Goal: Task Accomplishment & Management: Manage account settings

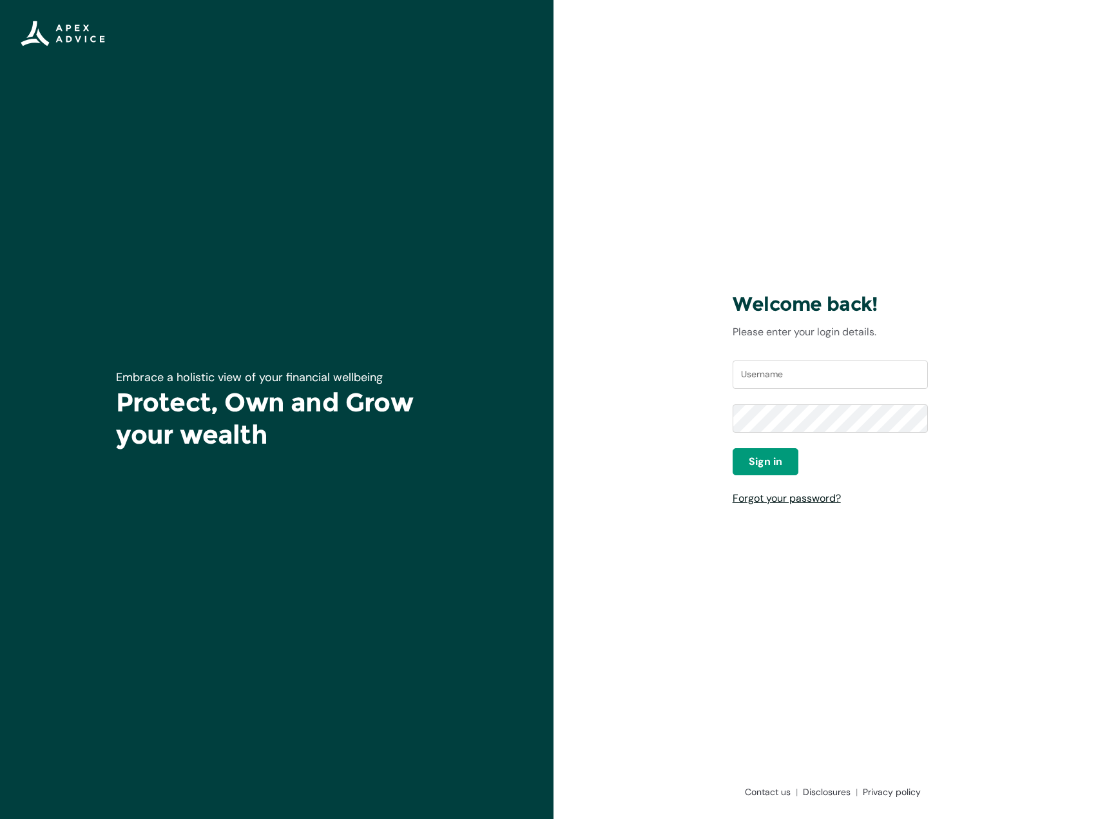
click at [763, 489] on div "Username Password Sign in Forgot your password?" at bounding box center [831, 432] width 196 height 145
click at [764, 502] on link "Forgot your password?" at bounding box center [787, 498] width 108 height 14
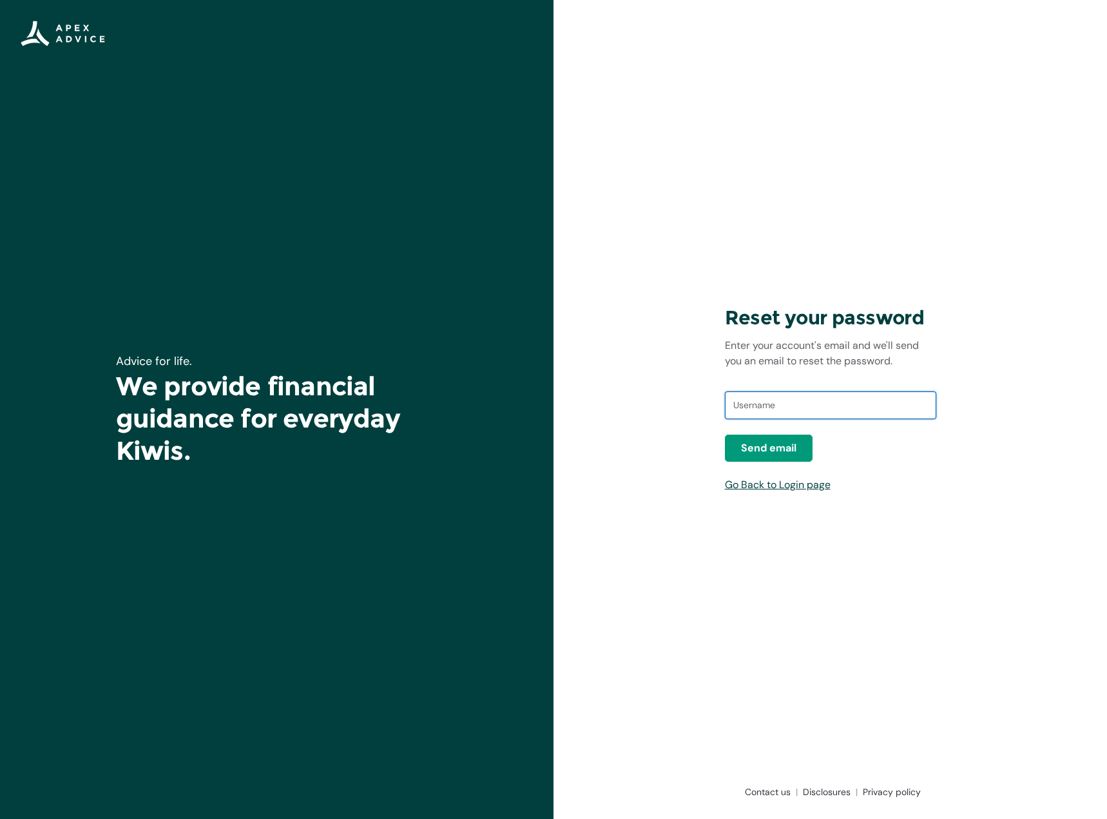
click at [755, 393] on input "text" at bounding box center [830, 405] width 211 height 28
type input "[EMAIL_ADDRESS][DOMAIN_NAME]"
click at [779, 433] on div "hthrupp@madkiwi.net.nz" at bounding box center [830, 412] width 211 height 46
click at [788, 444] on span "Send email" at bounding box center [768, 447] width 55 height 15
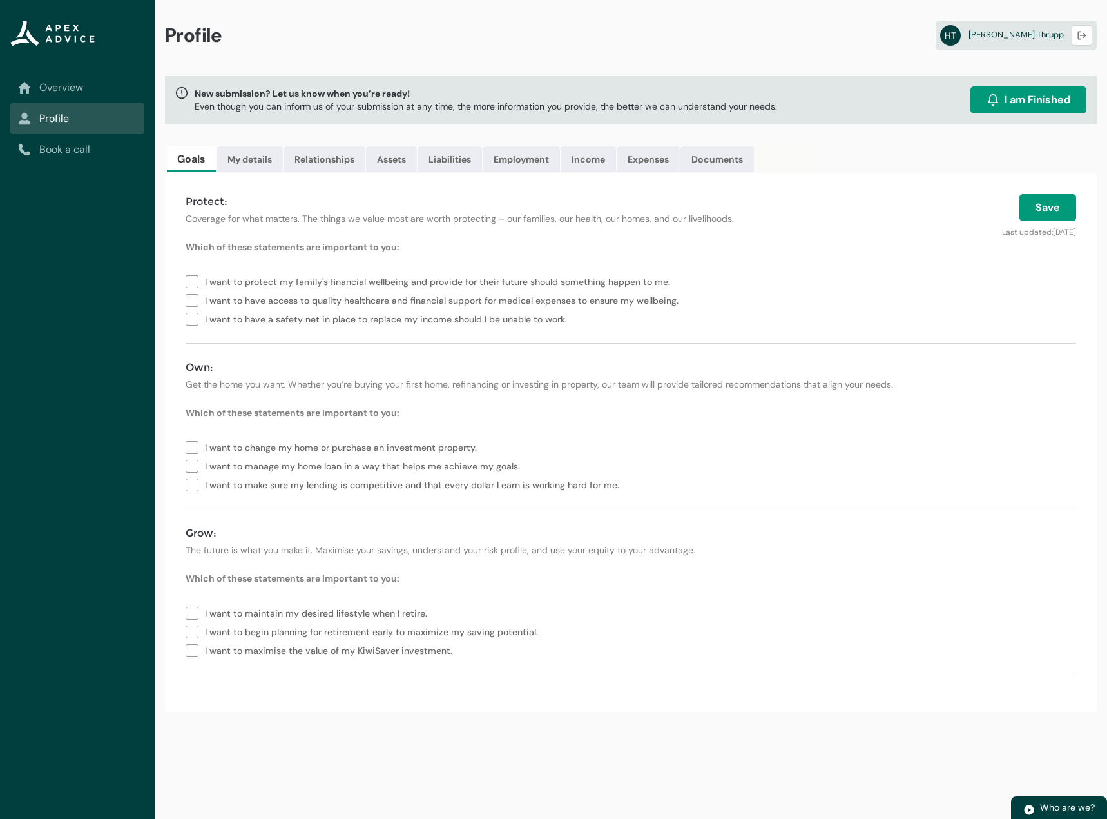
click at [537, 271] on fieldset "I want to protect my family's financial wellbeing and provide for their future …" at bounding box center [631, 298] width 891 height 59
click at [630, 155] on link "Expenses" at bounding box center [648, 159] width 63 height 26
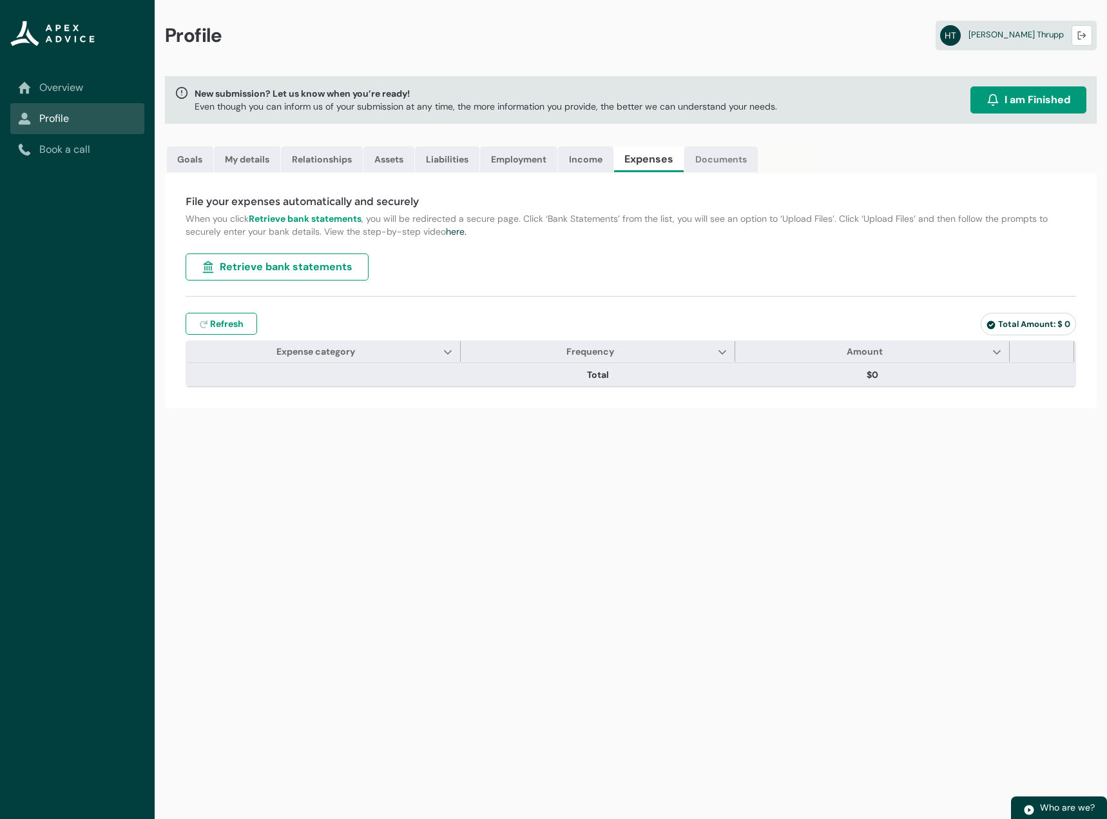
click at [723, 148] on link "Documents" at bounding box center [721, 159] width 73 height 26
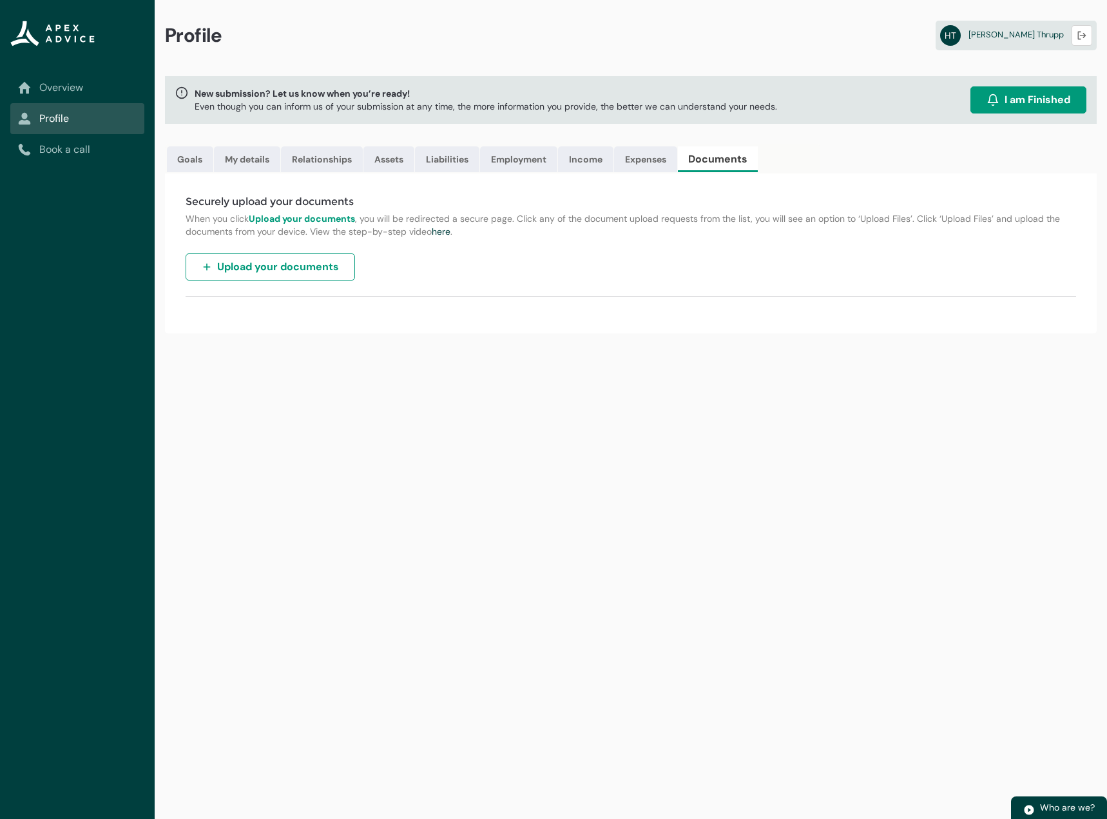
click at [240, 276] on button "Upload your documents" at bounding box center [271, 266] width 170 height 27
click at [1021, 39] on span "Harrison Thrupp" at bounding box center [1016, 34] width 95 height 11
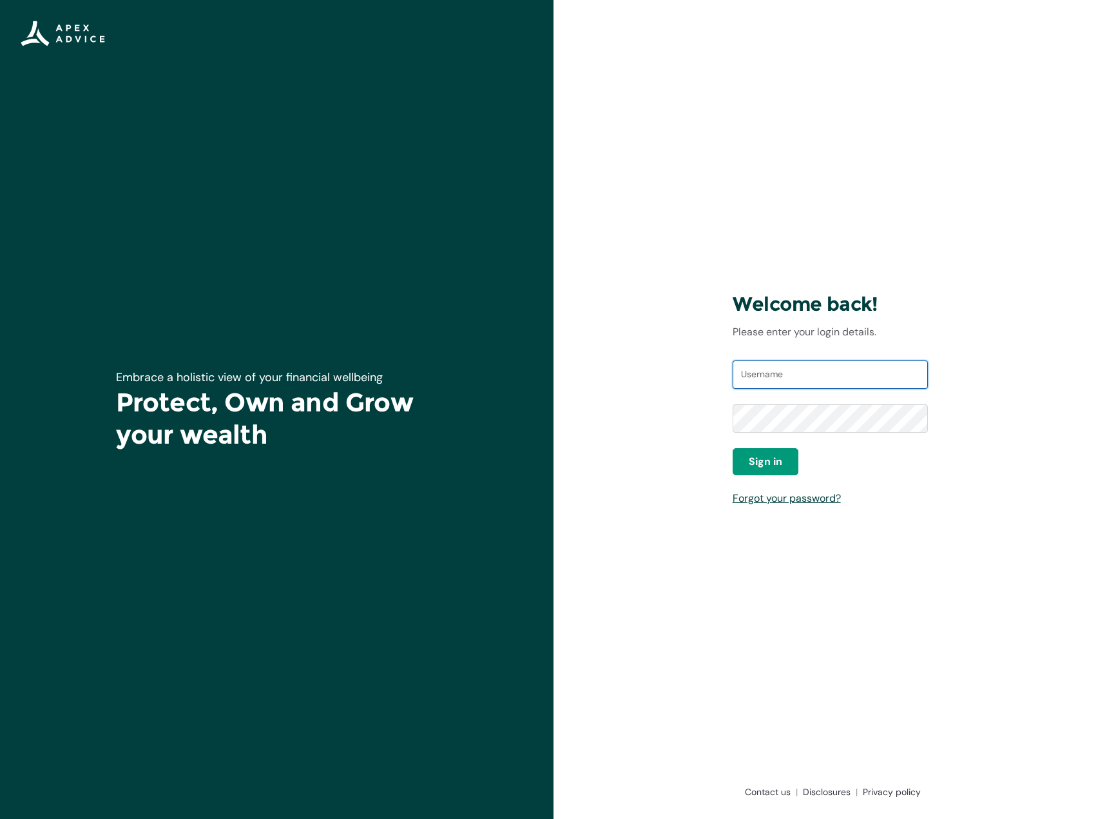
click at [782, 371] on input "Username" at bounding box center [831, 374] width 196 height 28
click at [778, 496] on link "Forgot your password?" at bounding box center [787, 498] width 108 height 14
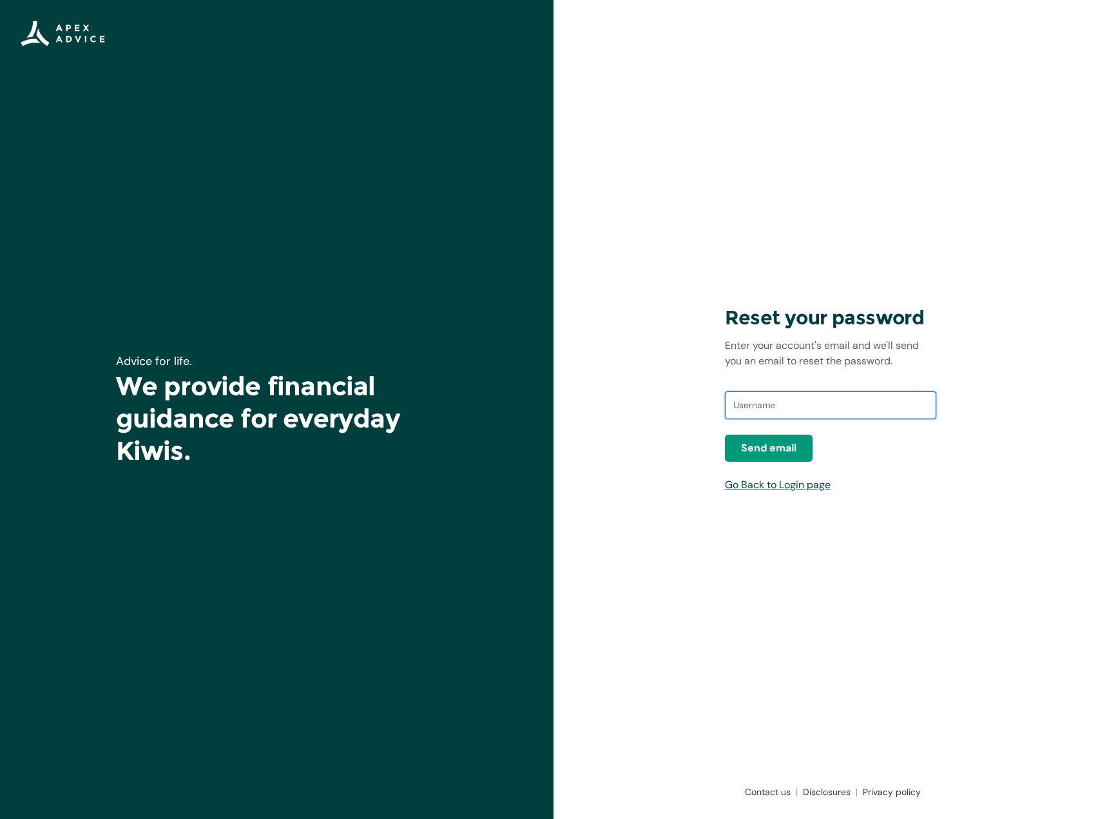
click at [778, 398] on input "text" at bounding box center [830, 405] width 211 height 28
type input "harrison@madki"
type input "hthrupp@madkiwi.net.nz"
click at [774, 452] on span "Send email" at bounding box center [768, 447] width 55 height 15
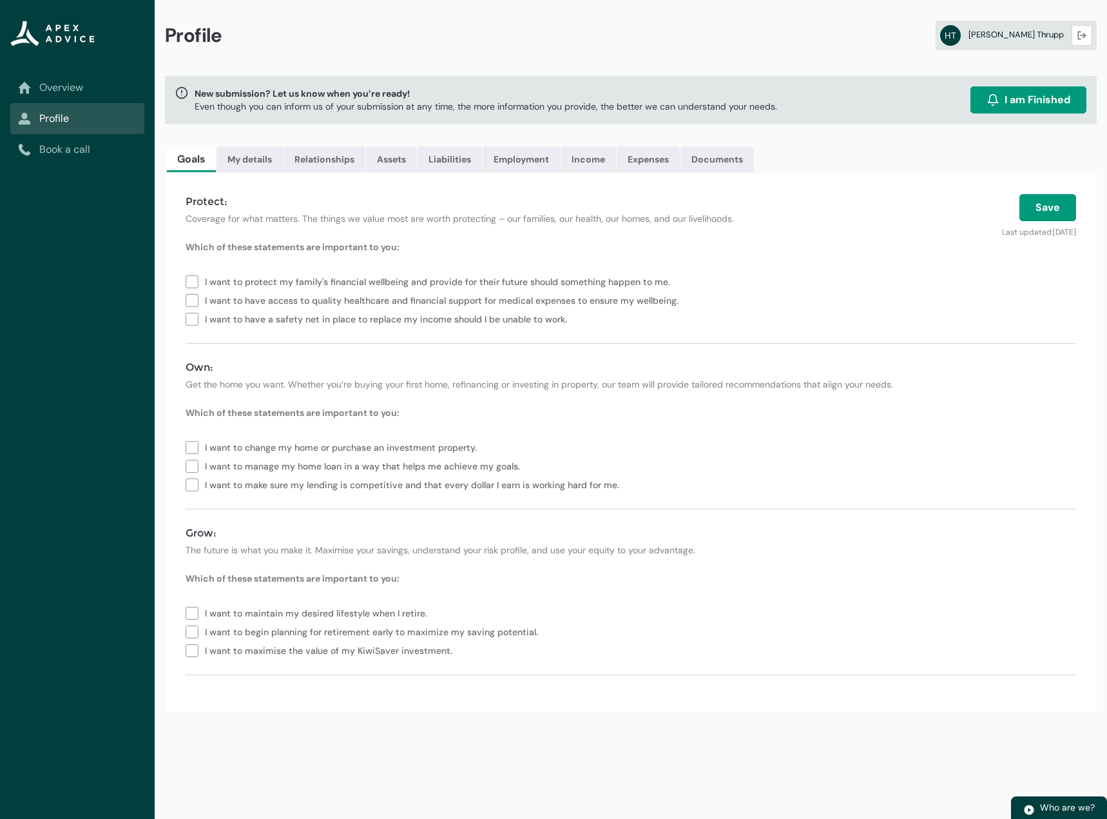
click at [1071, 39] on div "[PERSON_NAME] Logout" at bounding box center [1016, 35] width 152 height 21
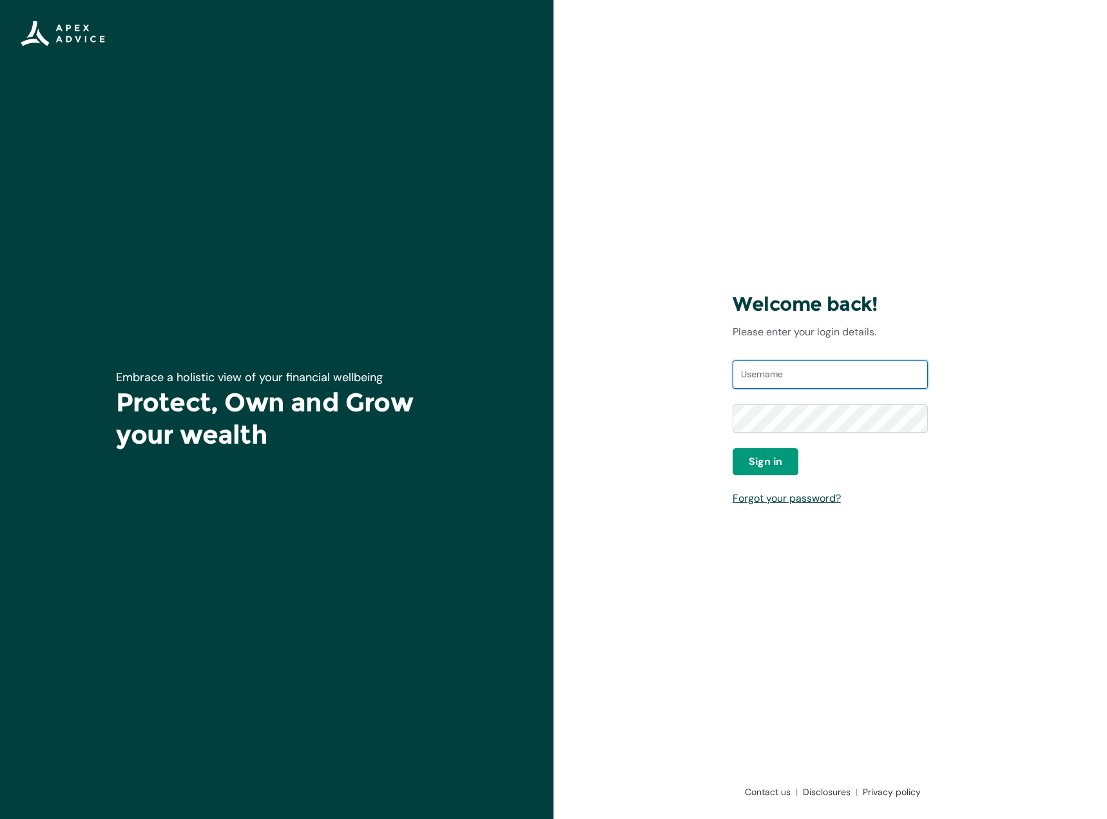
click at [772, 368] on input "Username" at bounding box center [831, 374] width 196 height 28
type input "[EMAIL_ADDRESS][DOMAIN_NAME]"
click at [765, 462] on span "Sign in" at bounding box center [766, 461] width 34 height 15
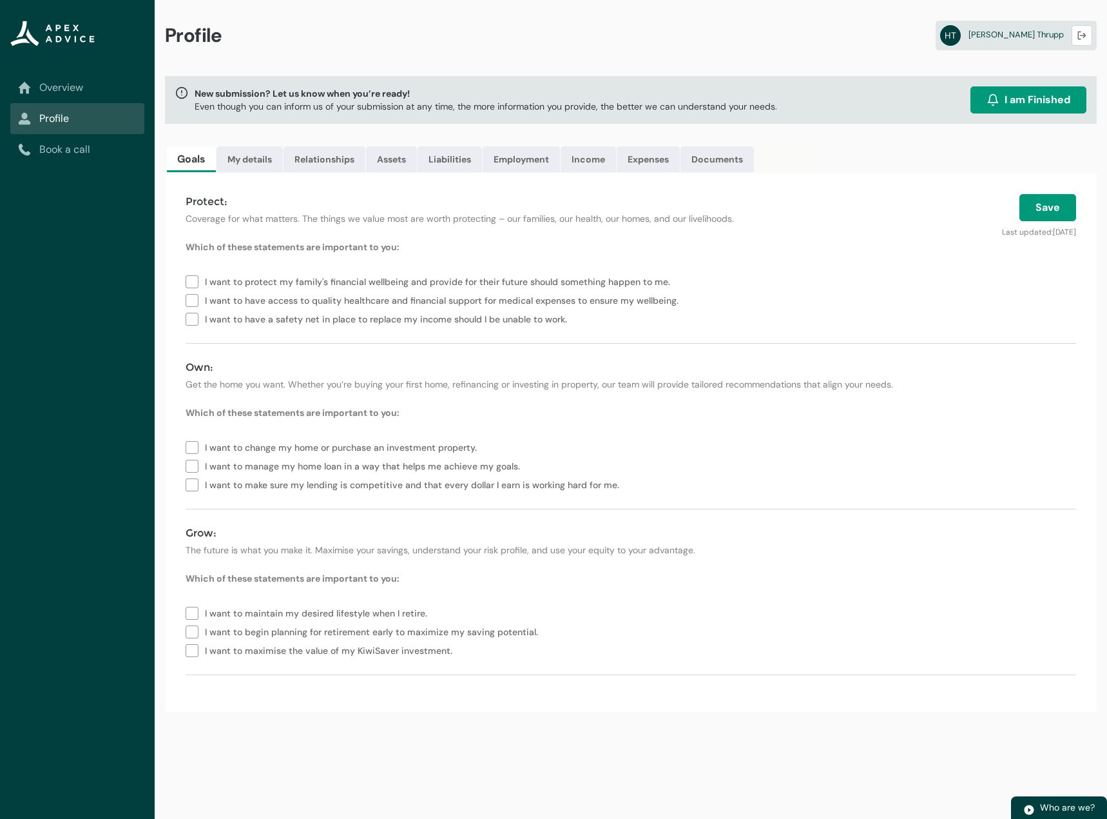
click at [261, 302] on span "I want to have access to quality healthcare and financial support for medical e…" at bounding box center [444, 299] width 479 height 19
click at [328, 286] on span "I want to protect my family's financial wellbeing and provide for their future …" at bounding box center [440, 280] width 471 height 19
click at [436, 281] on span "I want to protect my family's financial wellbeing and provide for their future …" at bounding box center [440, 280] width 471 height 19
type lightning-checkbox-group "I want to have access to quality healthcare and financial support for medical e…"
click at [1036, 213] on button "Save" at bounding box center [1048, 207] width 57 height 27
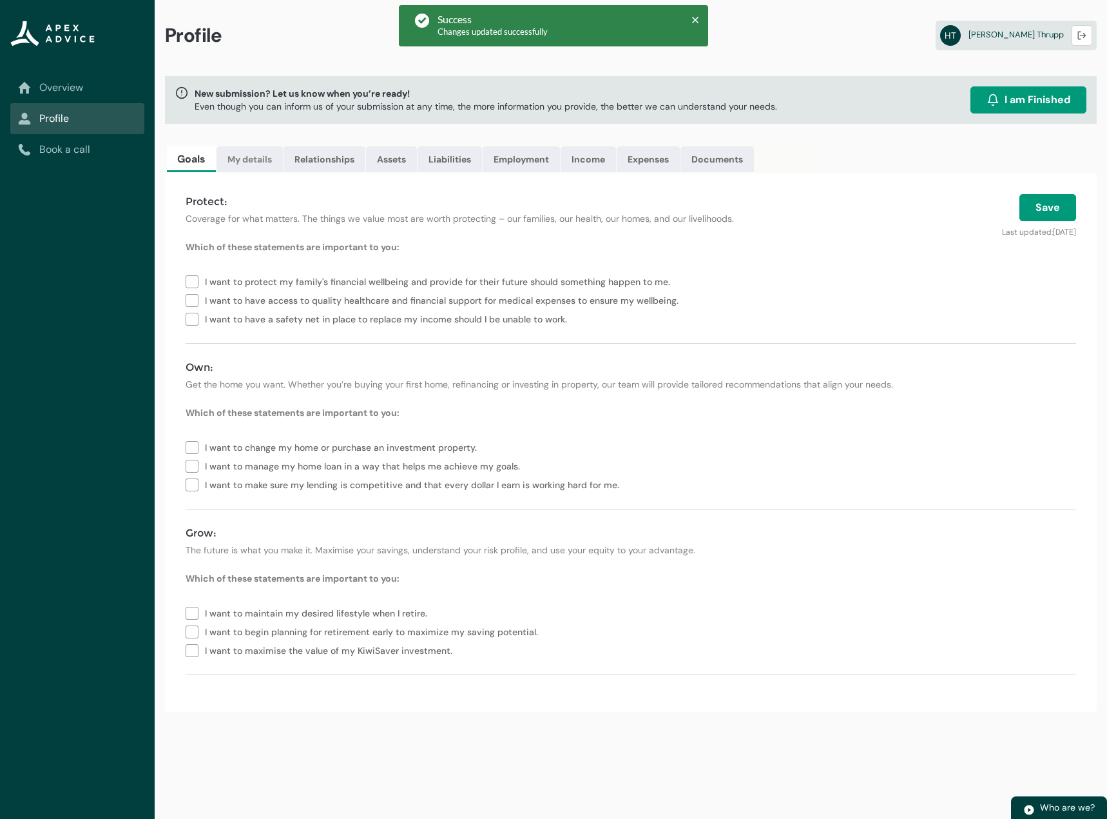
click at [276, 164] on link "My details" at bounding box center [250, 159] width 66 height 26
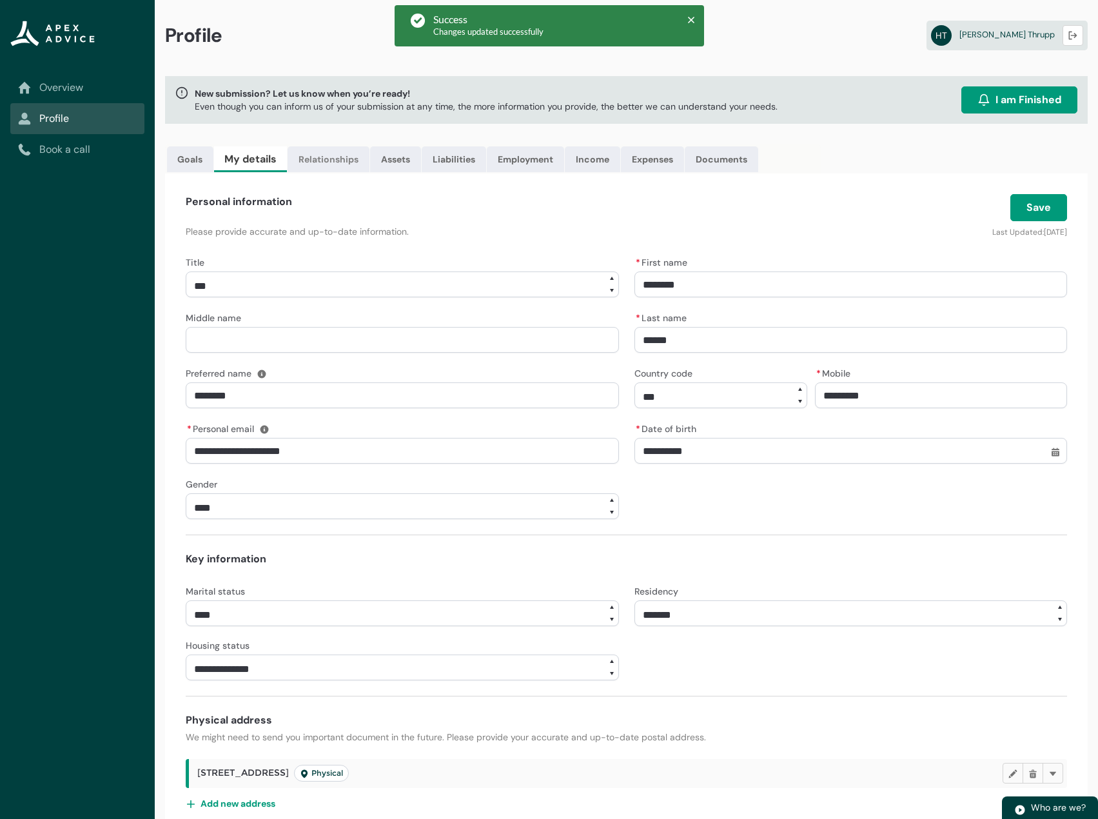
click at [342, 165] on link "Relationships" at bounding box center [328, 159] width 82 height 26
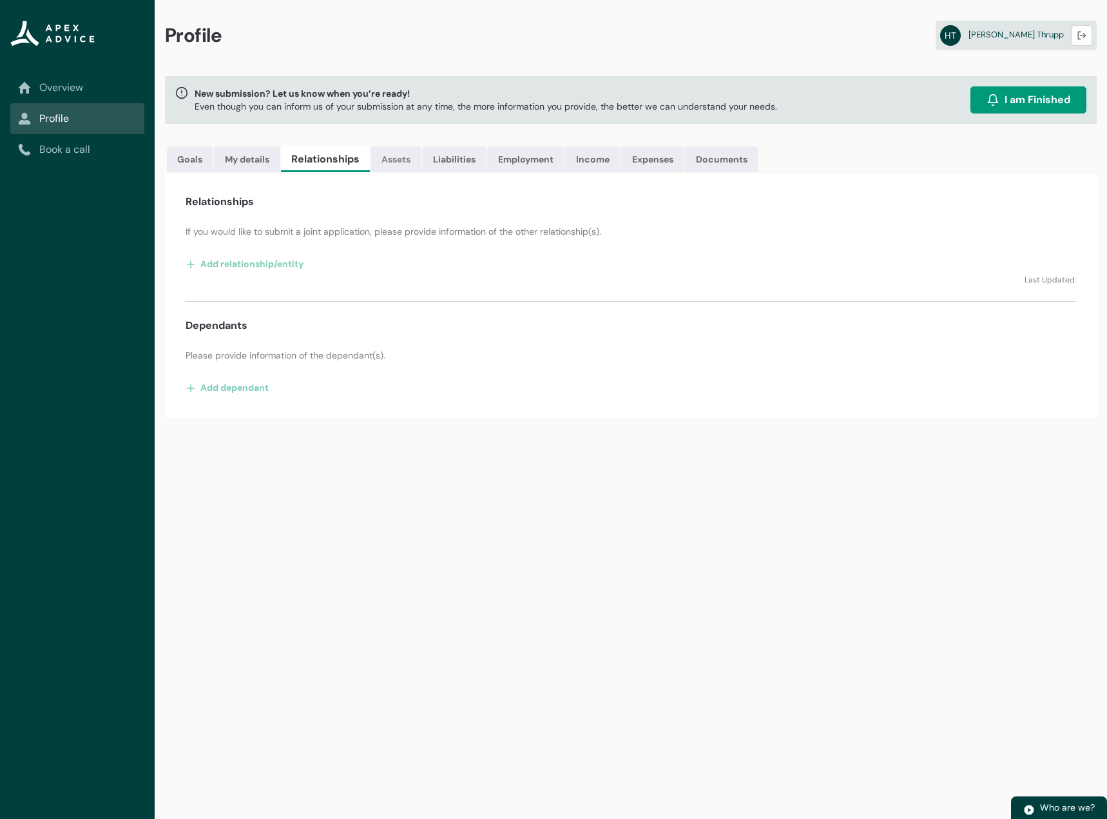
click at [386, 157] on link "Assets" at bounding box center [396, 159] width 51 height 26
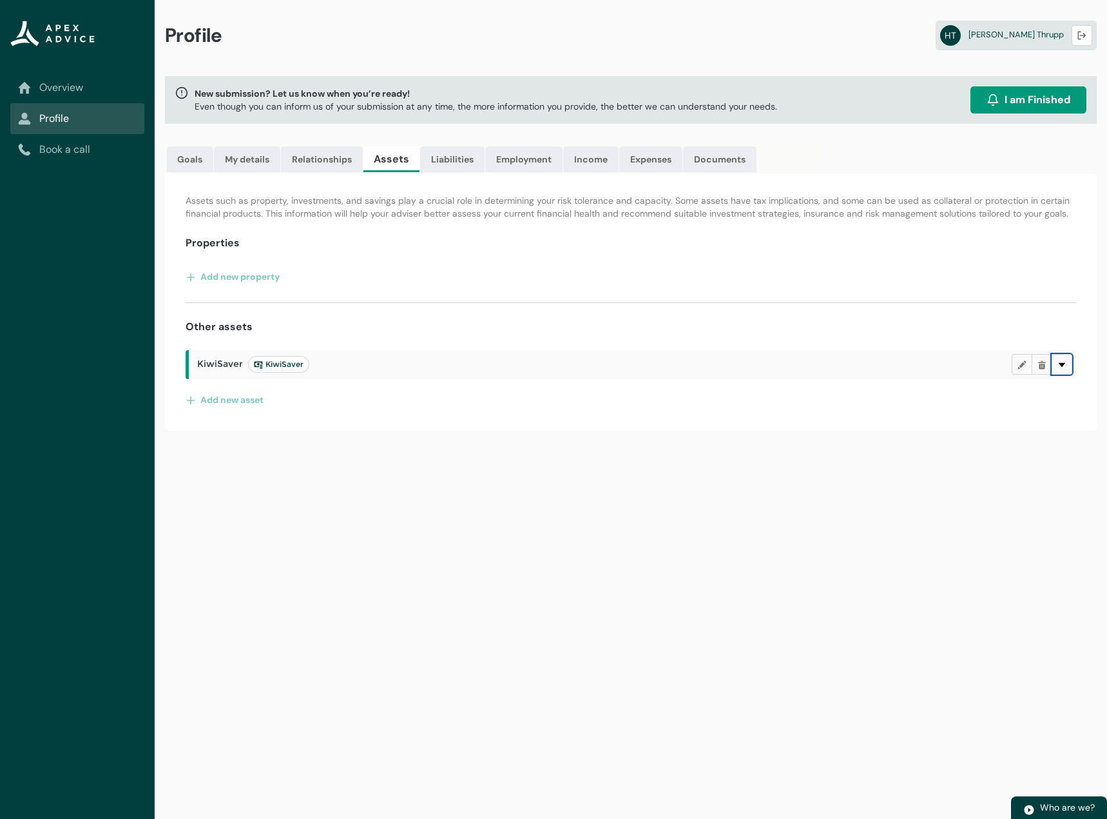
click at [1066, 360] on lightning-primitive-icon "button" at bounding box center [1062, 365] width 9 height 10
click at [1069, 364] on button "Delete" at bounding box center [1062, 364] width 21 height 21
click at [458, 158] on link "Liabilities" at bounding box center [452, 159] width 64 height 26
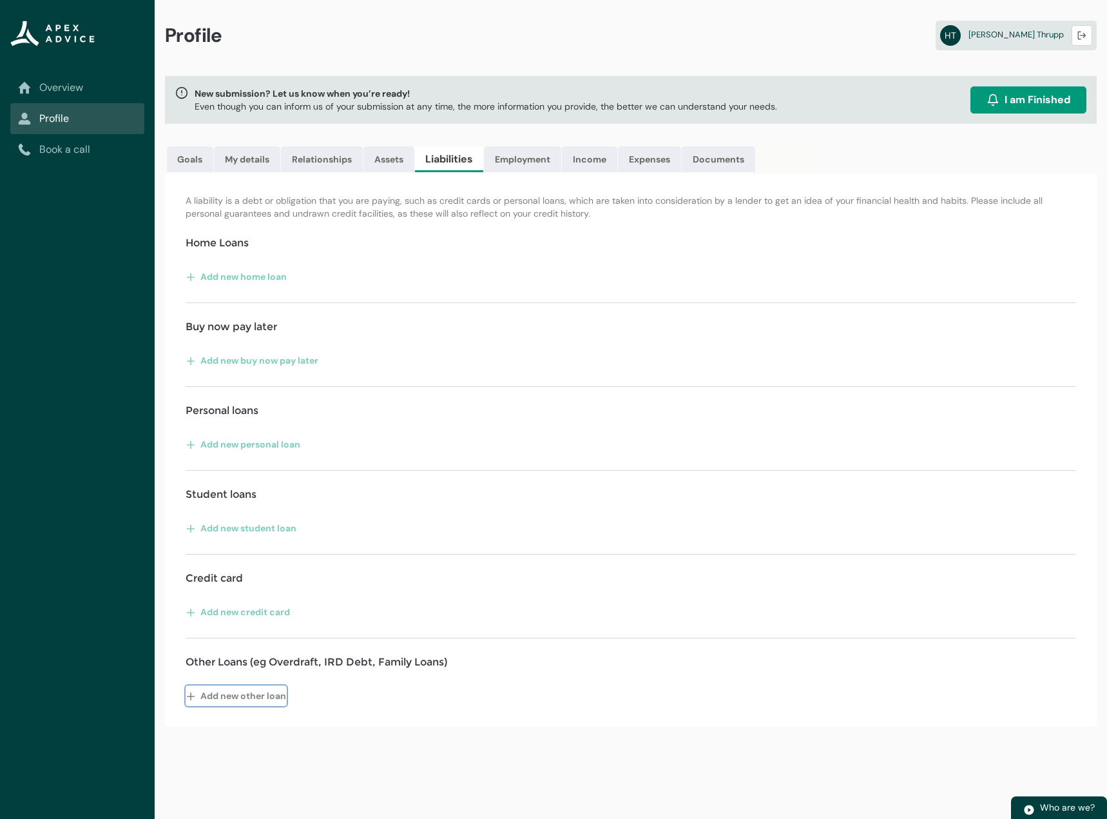
click at [265, 701] on button "Add new other loan" at bounding box center [236, 695] width 101 height 21
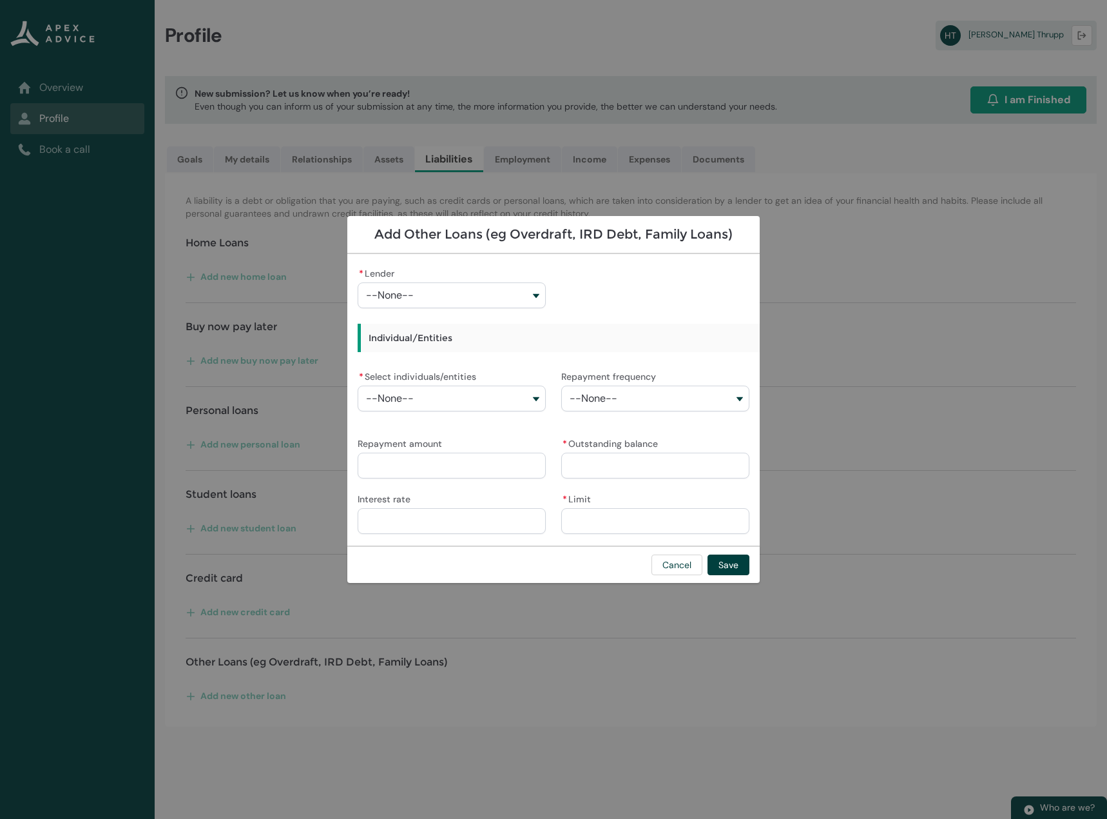
click at [434, 399] on button "--None--" at bounding box center [452, 398] width 188 height 26
click at [457, 427] on span "Harrison Thrupp" at bounding box center [460, 427] width 153 height 14
type lightning-combobox "001Q90000027iw4IAA"
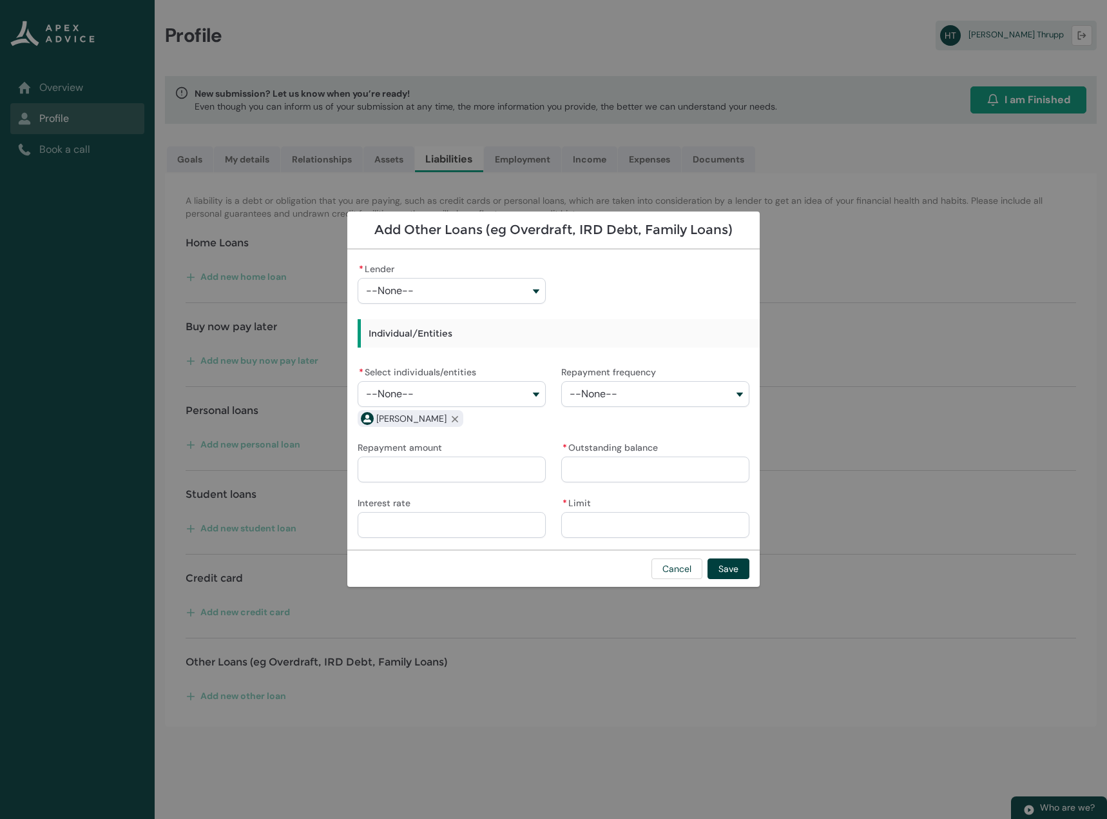
click at [441, 465] on input "Repayment amount" at bounding box center [452, 469] width 188 height 26
click at [474, 277] on div "* Lender --None--" at bounding box center [452, 282] width 188 height 44
click at [472, 287] on button "--None--" at bounding box center [452, 291] width 188 height 26
click at [416, 284] on button "--None--" at bounding box center [452, 291] width 188 height 26
click at [418, 293] on button "--None--" at bounding box center [452, 291] width 188 height 26
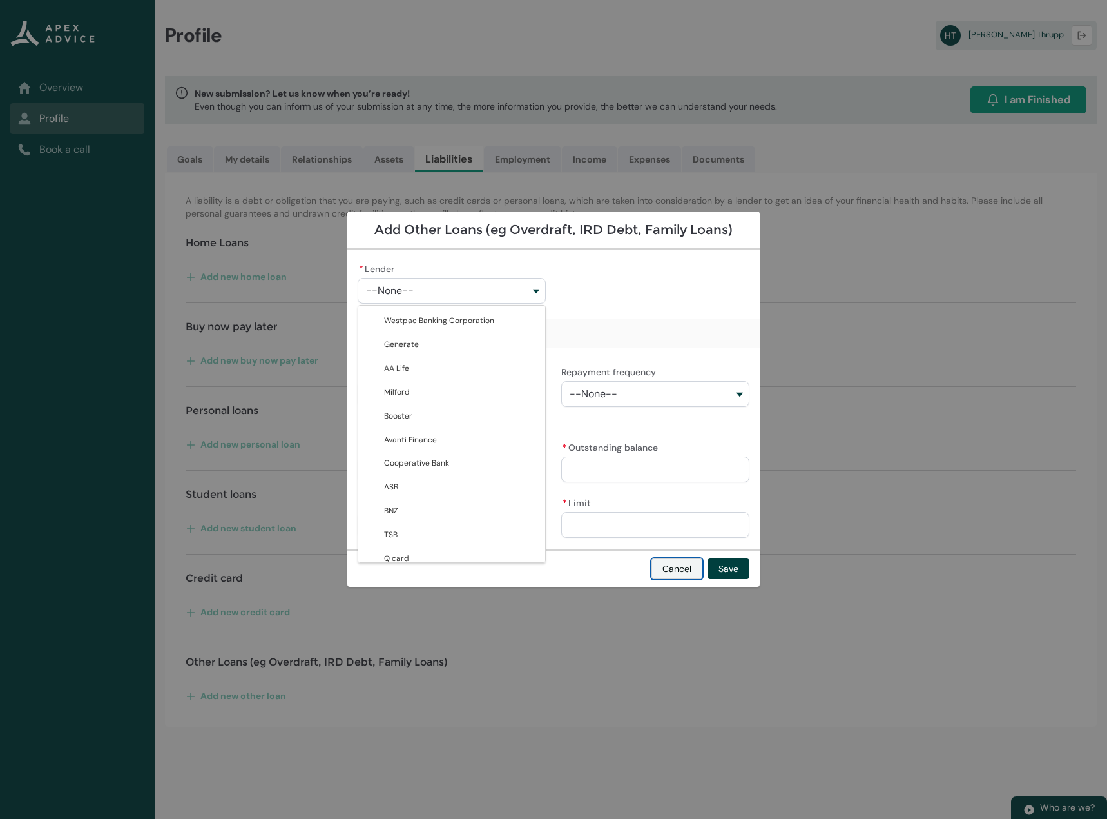
click at [680, 565] on button "Cancel" at bounding box center [677, 568] width 51 height 21
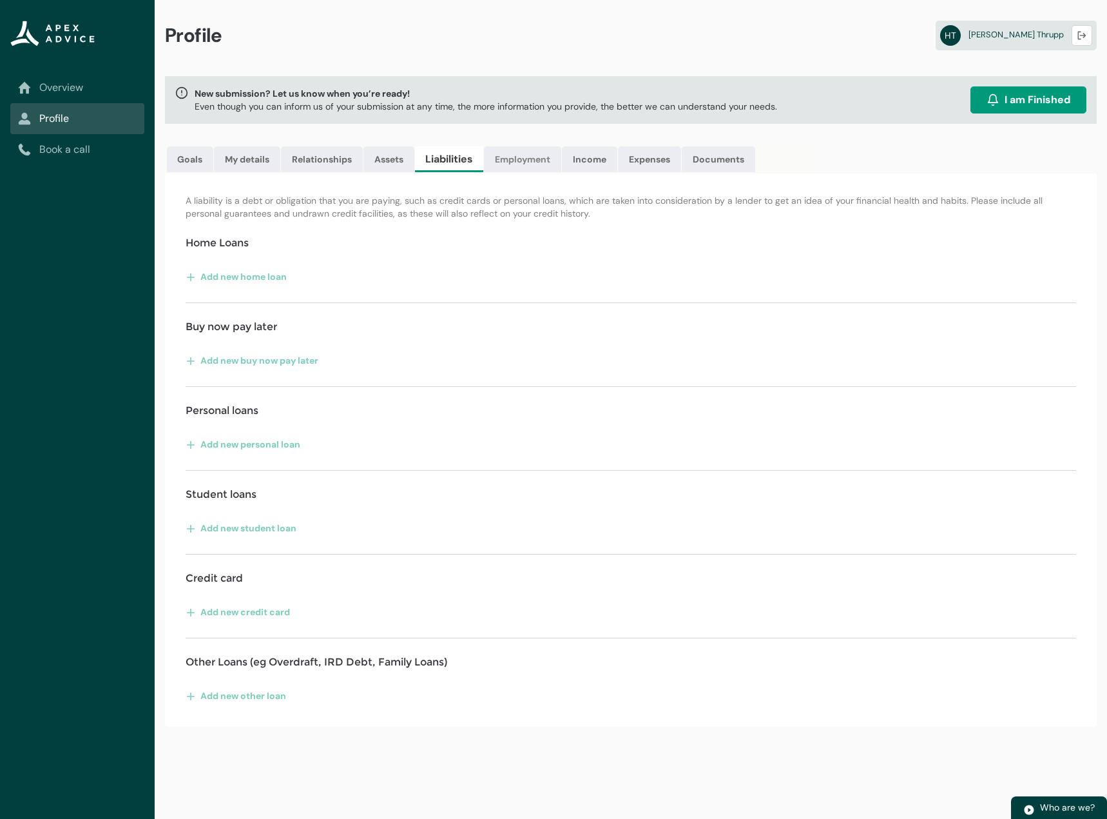
click at [534, 161] on link "Employment" at bounding box center [522, 159] width 77 height 26
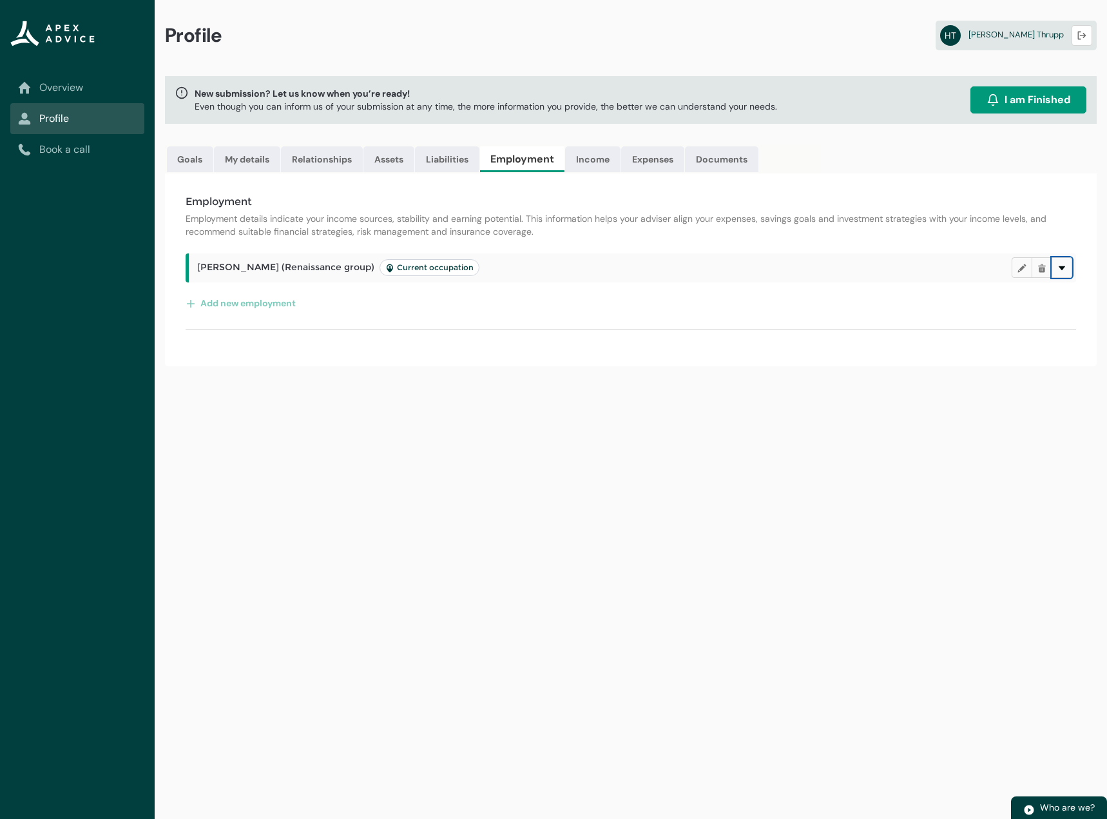
click at [1059, 269] on lightning-primitive-icon "button" at bounding box center [1062, 268] width 9 height 10
click at [1024, 269] on lightning-primitive-icon "button" at bounding box center [1022, 268] width 9 height 10
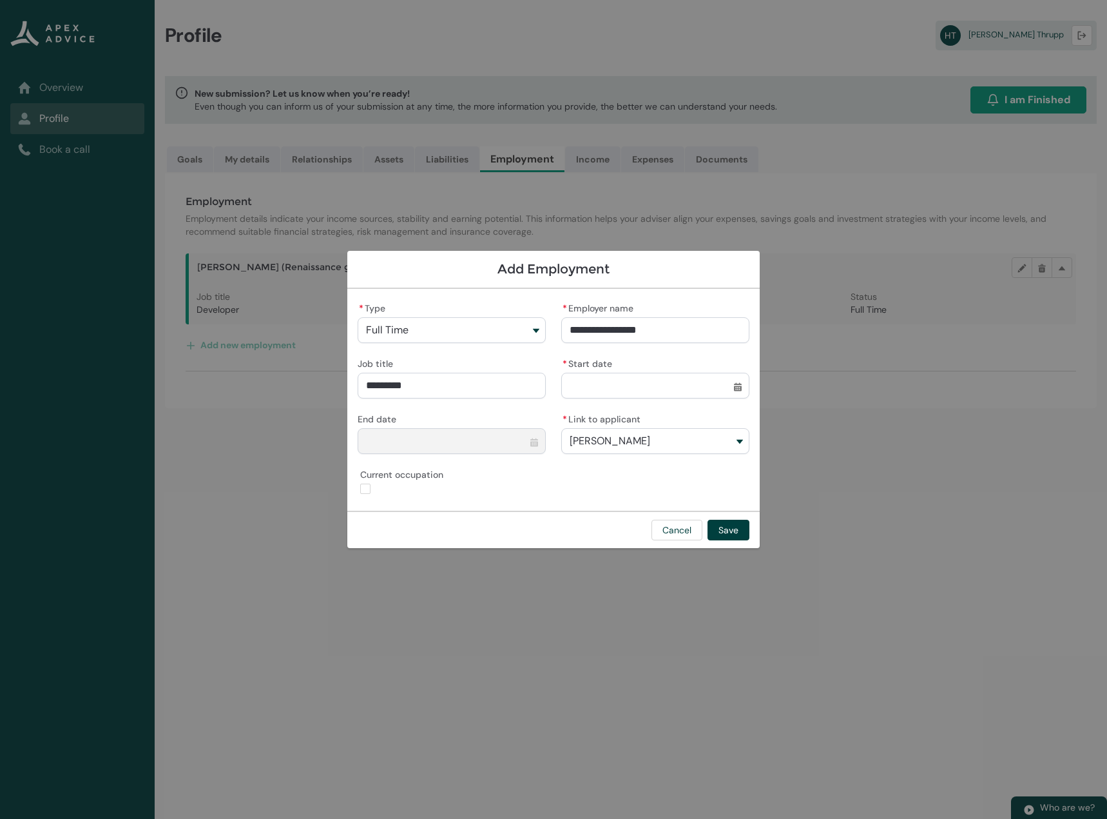
click at [614, 391] on lightning-input "* Start date Select a date for Start date Format: 31/12/2024" at bounding box center [655, 377] width 188 height 45
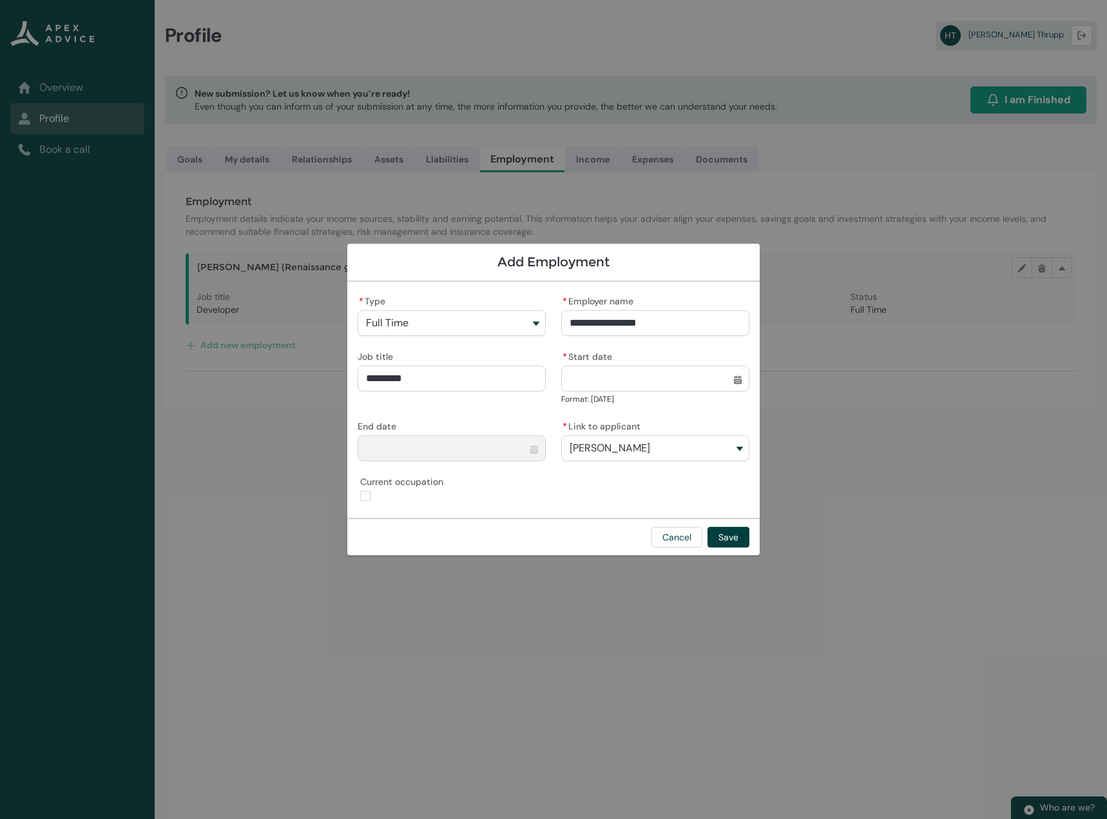
click at [741, 382] on input "* Start date" at bounding box center [655, 378] width 188 height 26
select select "****"
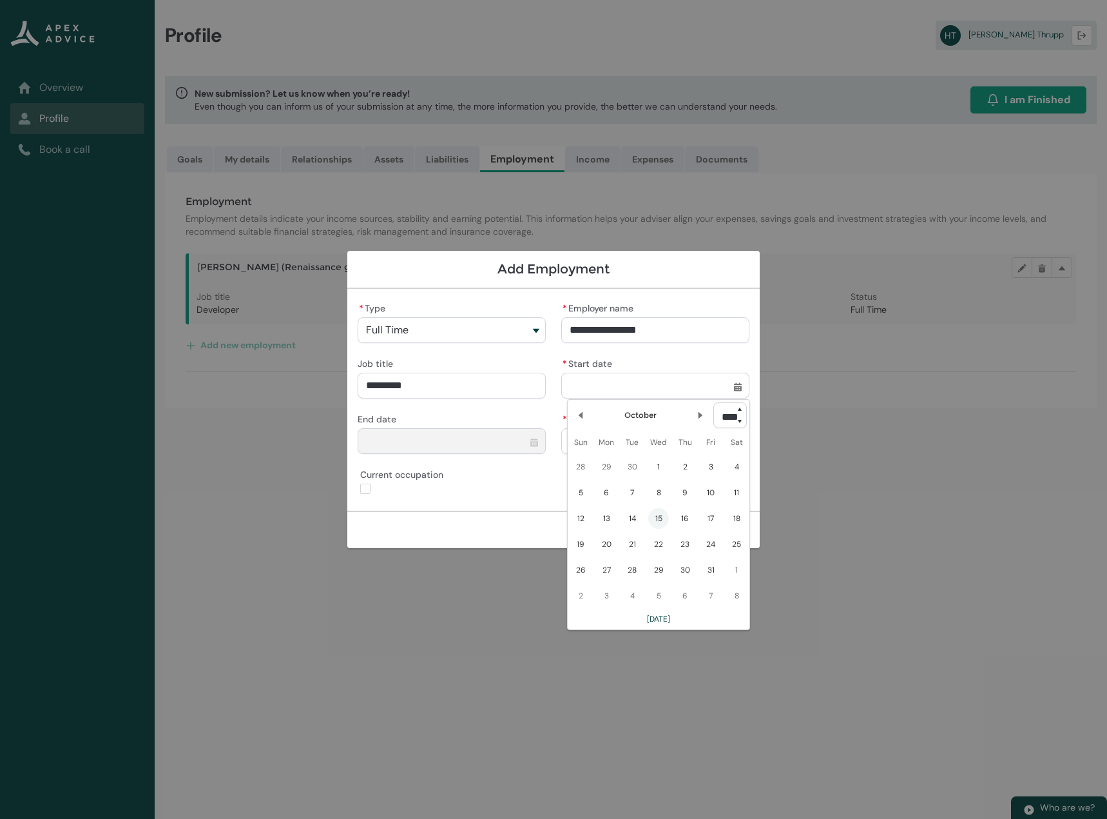
click at [737, 416] on select "**** **** **** **** **** **** **** **** **** **** **** **** **** **** **** ****…" at bounding box center [731, 415] width 34 height 26
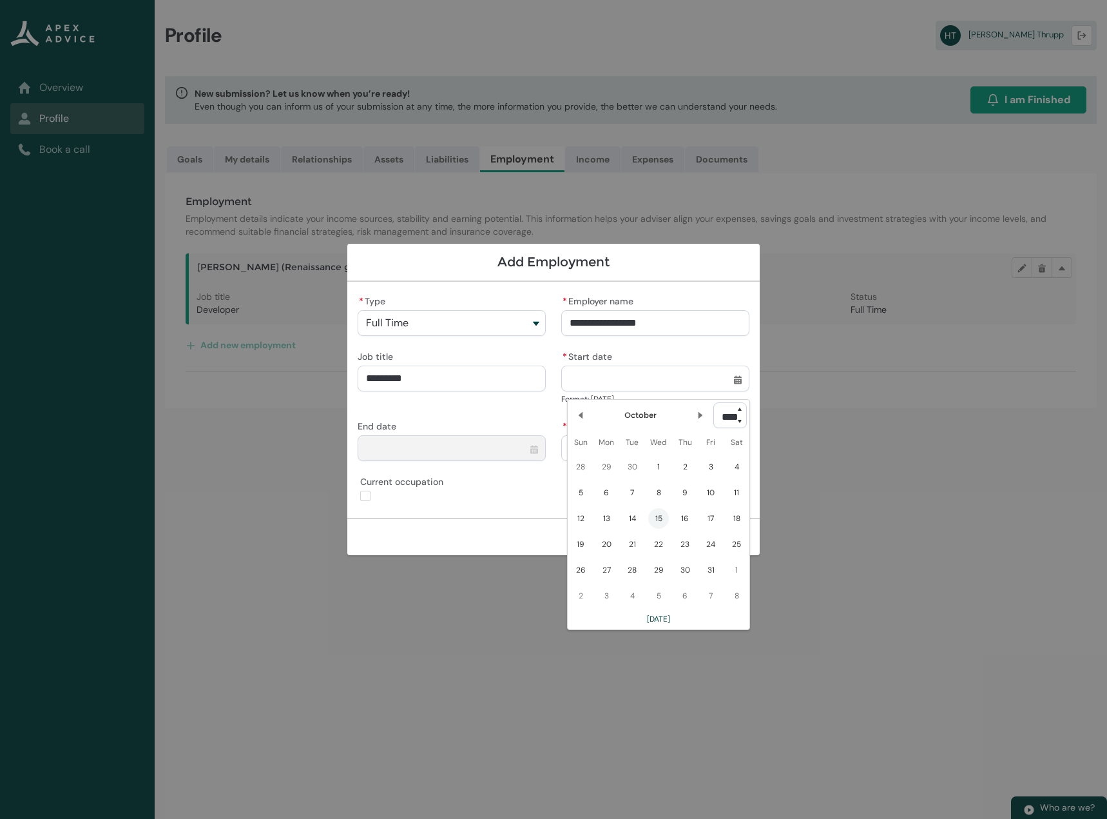
type lightning-select "2015"
click at [714, 402] on select "**** **** **** **** **** **** **** **** **** **** **** **** **** **** **** ****…" at bounding box center [731, 415] width 34 height 26
select select "****"
click at [585, 409] on lightning-primitive-icon "Date picker: October" at bounding box center [580, 405] width 9 height 9
click at [629, 460] on span "1" at bounding box center [632, 459] width 21 height 21
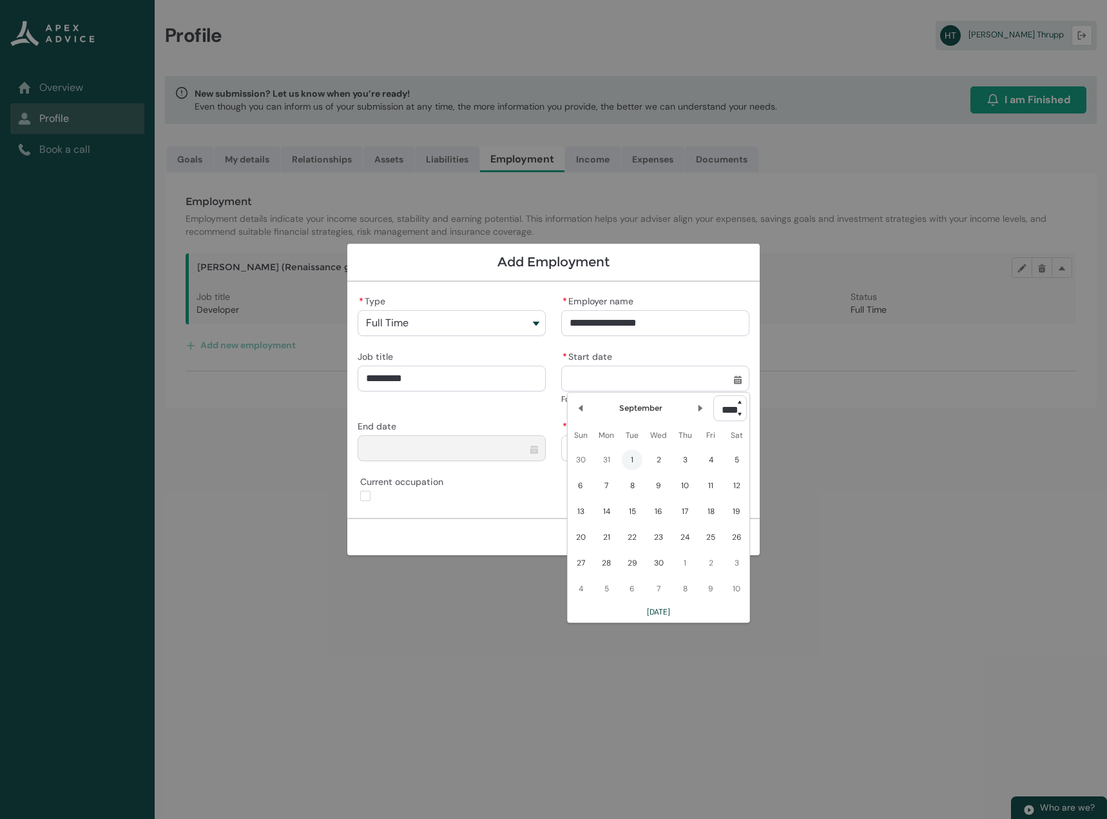
type lightning-datepicker "2015-09-01"
type lightning-input "2015-09-01"
type input "*********"
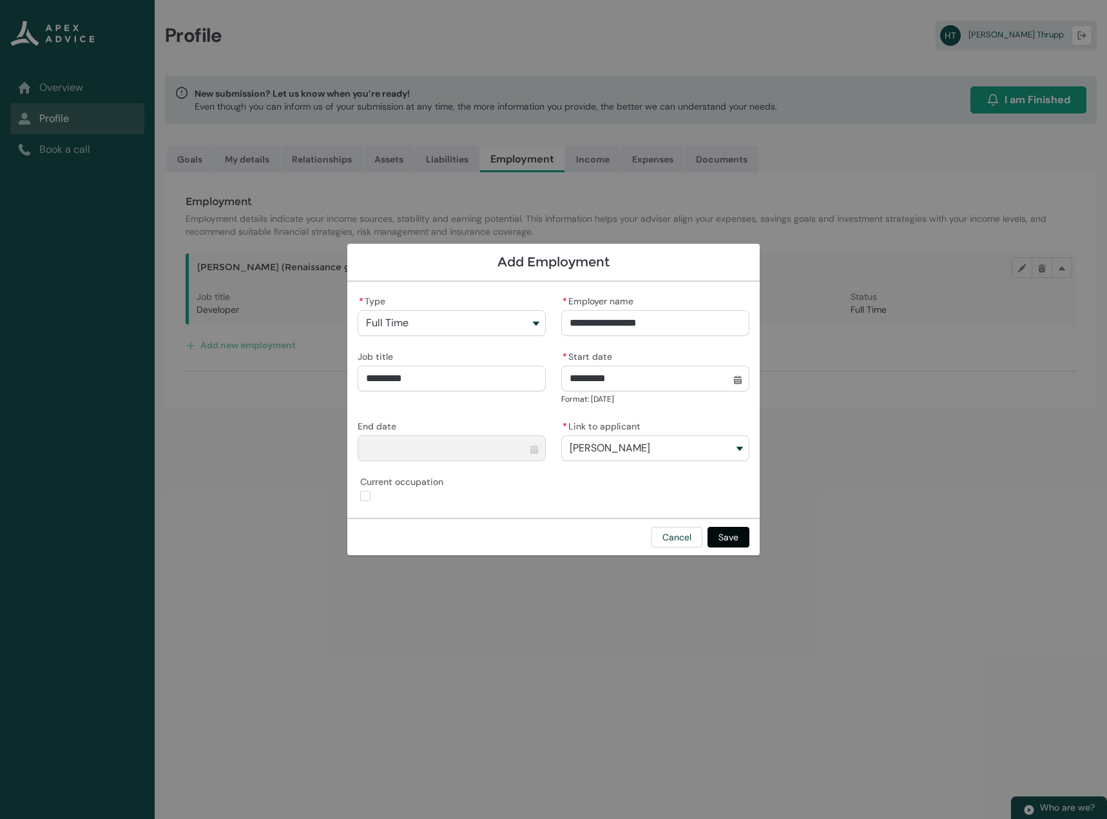
click at [732, 538] on button "Save" at bounding box center [729, 537] width 42 height 21
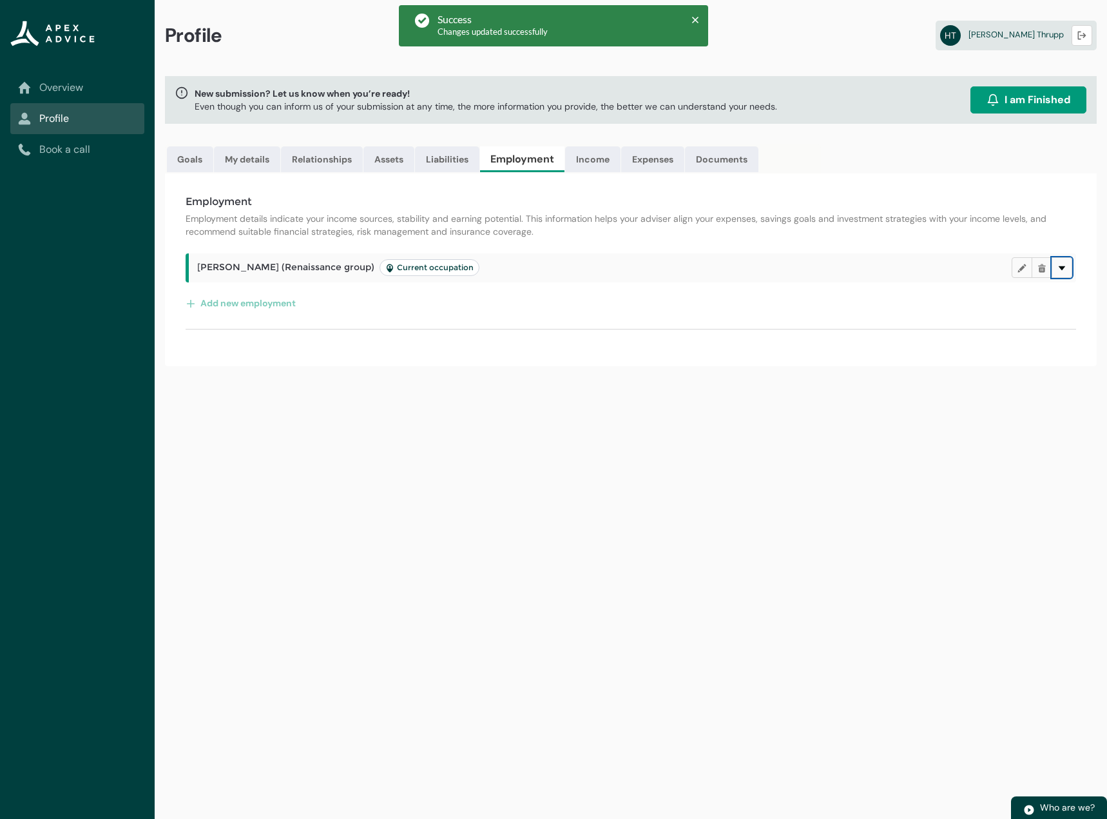
click at [1058, 271] on lightning-primitive-icon "button" at bounding box center [1062, 268] width 9 height 10
click at [585, 158] on link "Income" at bounding box center [592, 159] width 55 height 26
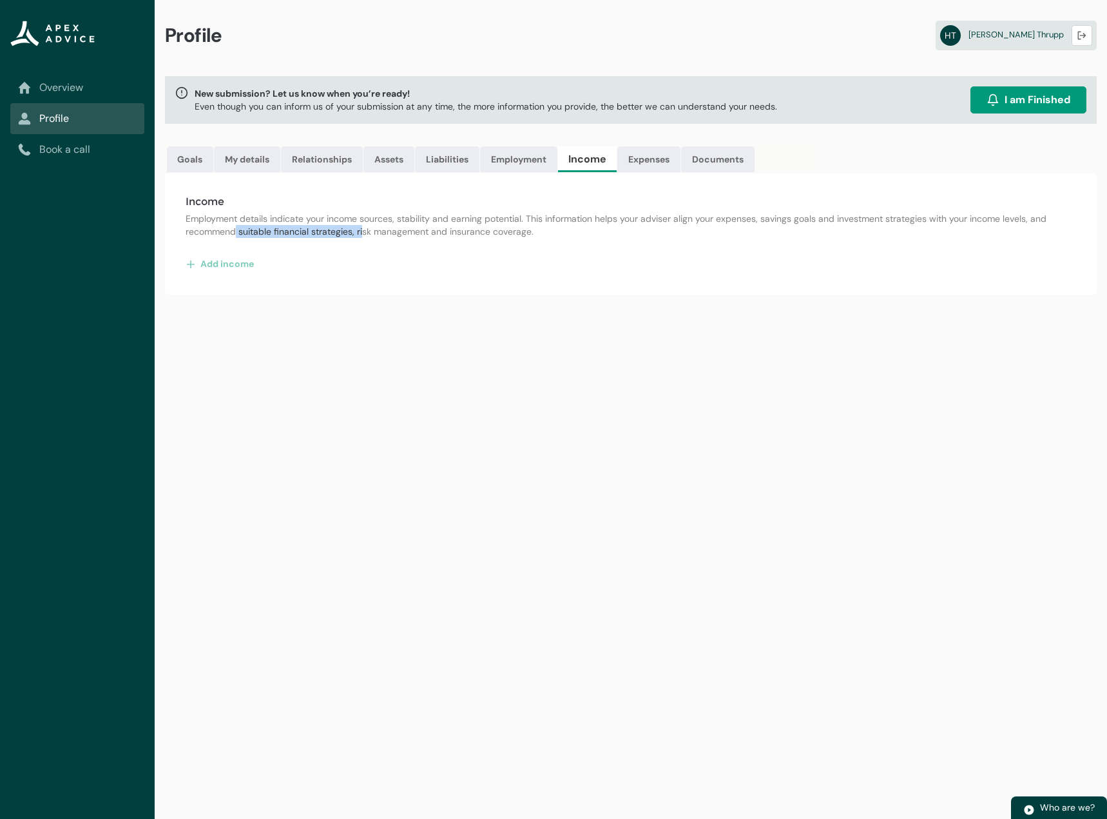
drag, startPoint x: 248, startPoint y: 227, endPoint x: 369, endPoint y: 228, distance: 120.5
click at [364, 228] on p "Employment details indicate your income sources, stability and earning potentia…" at bounding box center [631, 225] width 891 height 26
click at [235, 264] on button "Add income" at bounding box center [220, 263] width 69 height 21
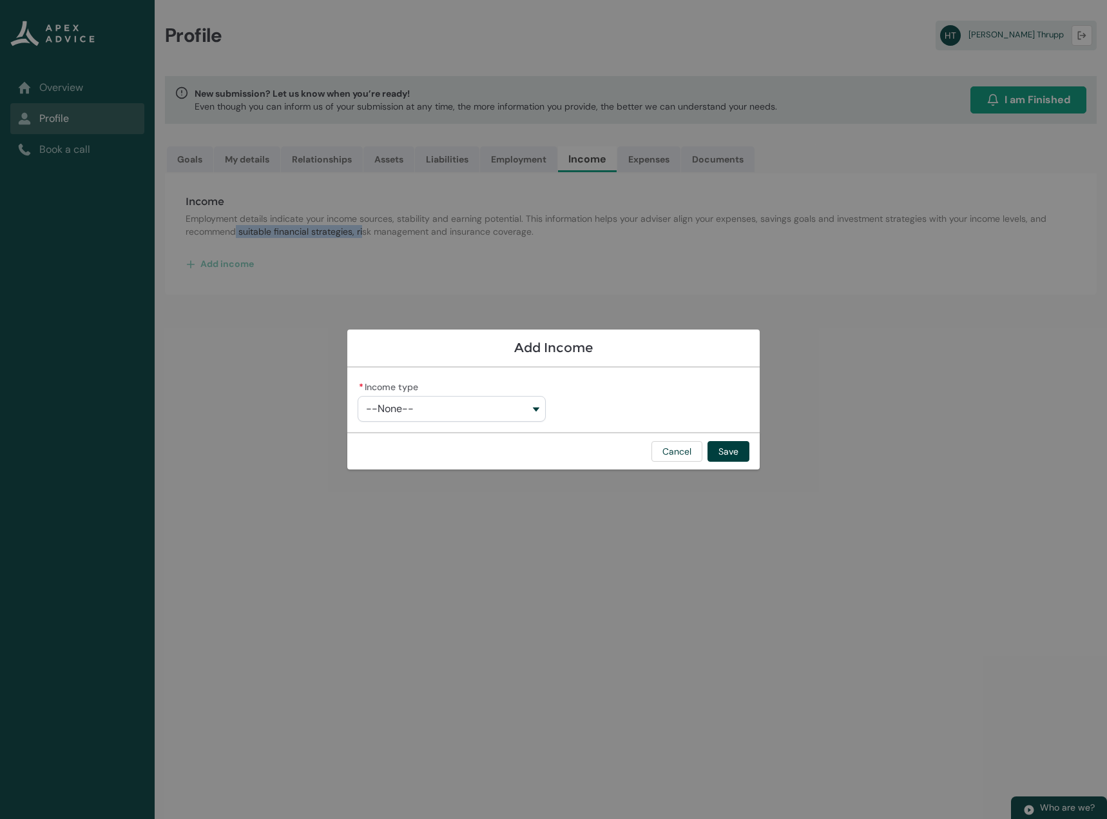
click at [457, 416] on button "--None--" at bounding box center [452, 409] width 188 height 26
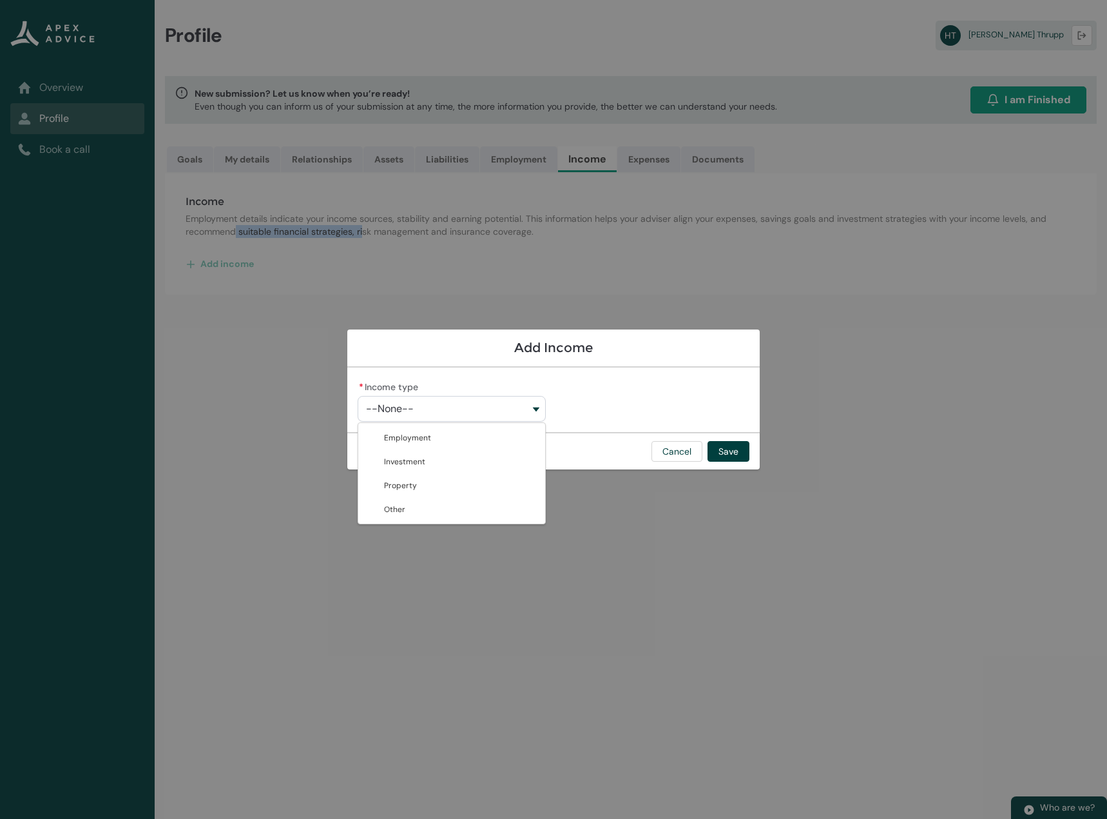
click at [465, 401] on button "--None--" at bounding box center [452, 409] width 188 height 26
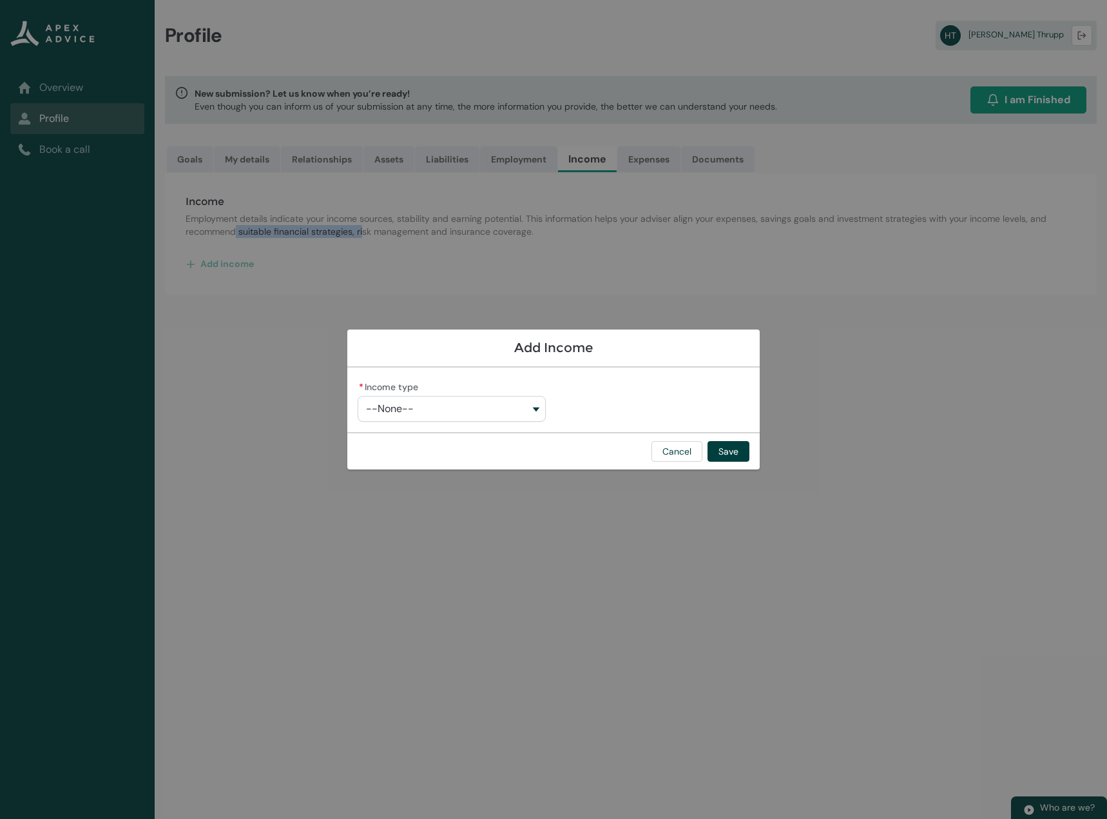
click at [416, 404] on button "--None--" at bounding box center [452, 409] width 188 height 26
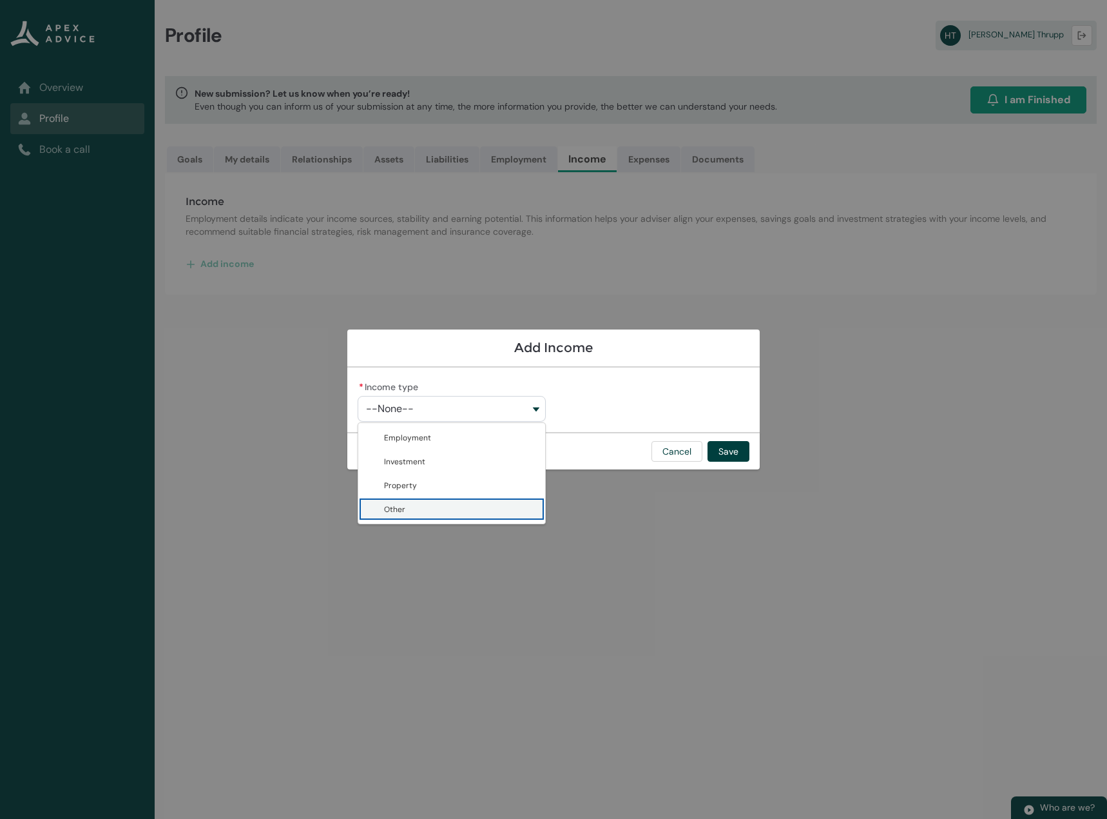
drag, startPoint x: 414, startPoint y: 507, endPoint x: 420, endPoint y: 500, distance: 9.7
click at [415, 505] on span "Other" at bounding box center [460, 509] width 153 height 14
type lightning-combobox "Other"
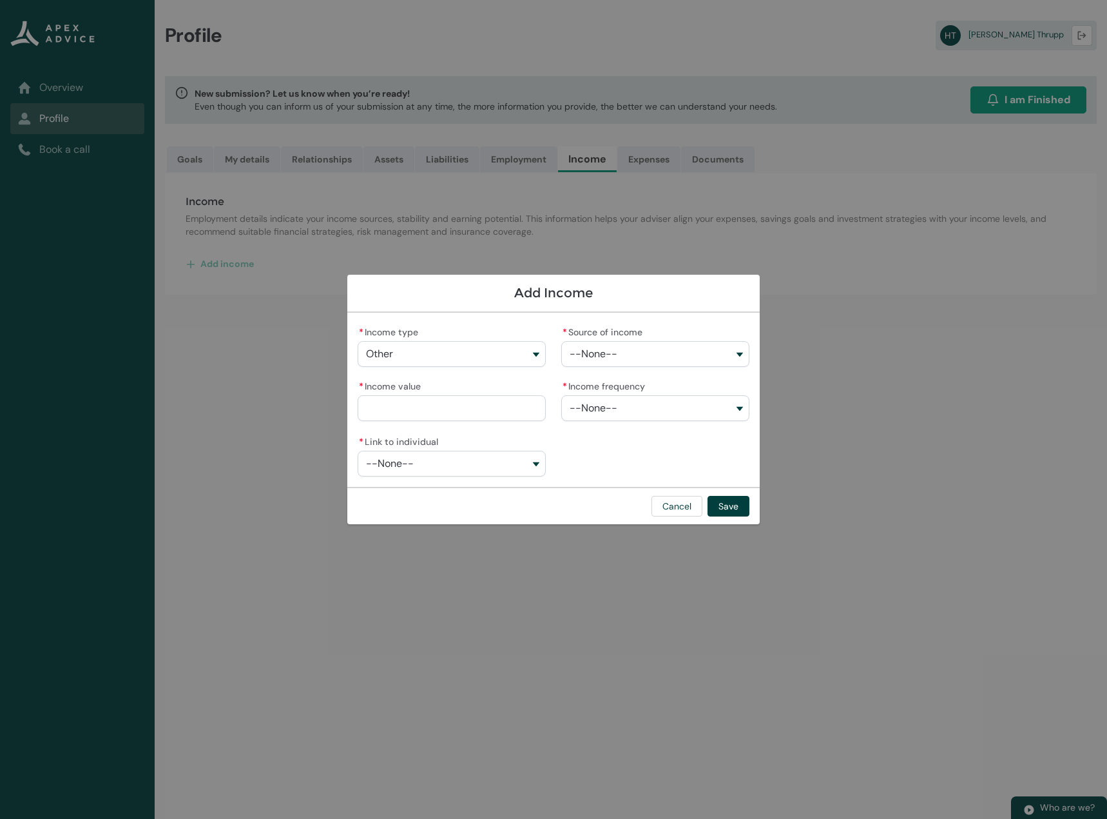
click at [618, 356] on button "--None--" at bounding box center [655, 354] width 188 height 26
click at [663, 522] on span "Boarder" at bounding box center [664, 526] width 153 height 14
type lightning-combobox "Boarder"
click at [418, 400] on input "* Income value" at bounding box center [452, 408] width 188 height 26
click at [435, 468] on button "--None--" at bounding box center [452, 464] width 188 height 26
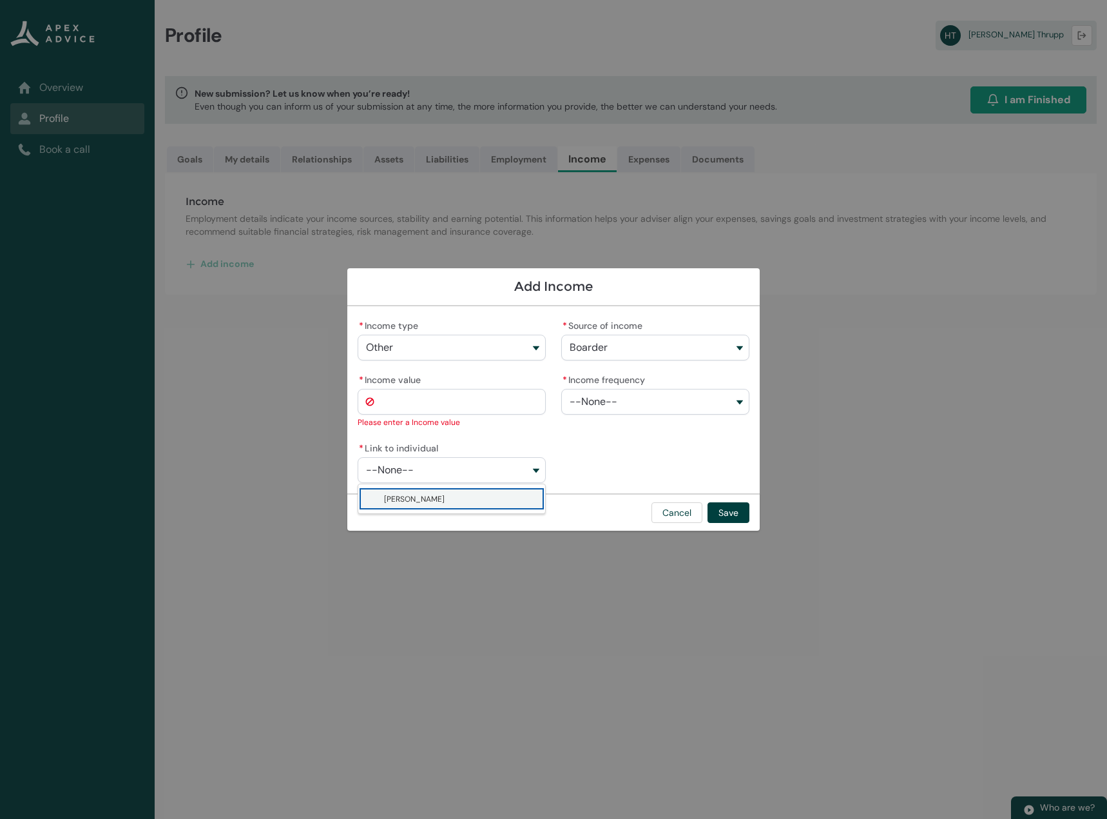
drag, startPoint x: 436, startPoint y: 472, endPoint x: 435, endPoint y: 454, distance: 18.7
click at [436, 471] on button "--None--" at bounding box center [452, 470] width 188 height 26
drag, startPoint x: 448, startPoint y: 480, endPoint x: 443, endPoint y: 462, distance: 19.2
click at [449, 474] on button "--None--" at bounding box center [452, 470] width 188 height 26
click at [438, 505] on lightning-base-combobox-item "Harrison Thrupp" at bounding box center [451, 499] width 187 height 24
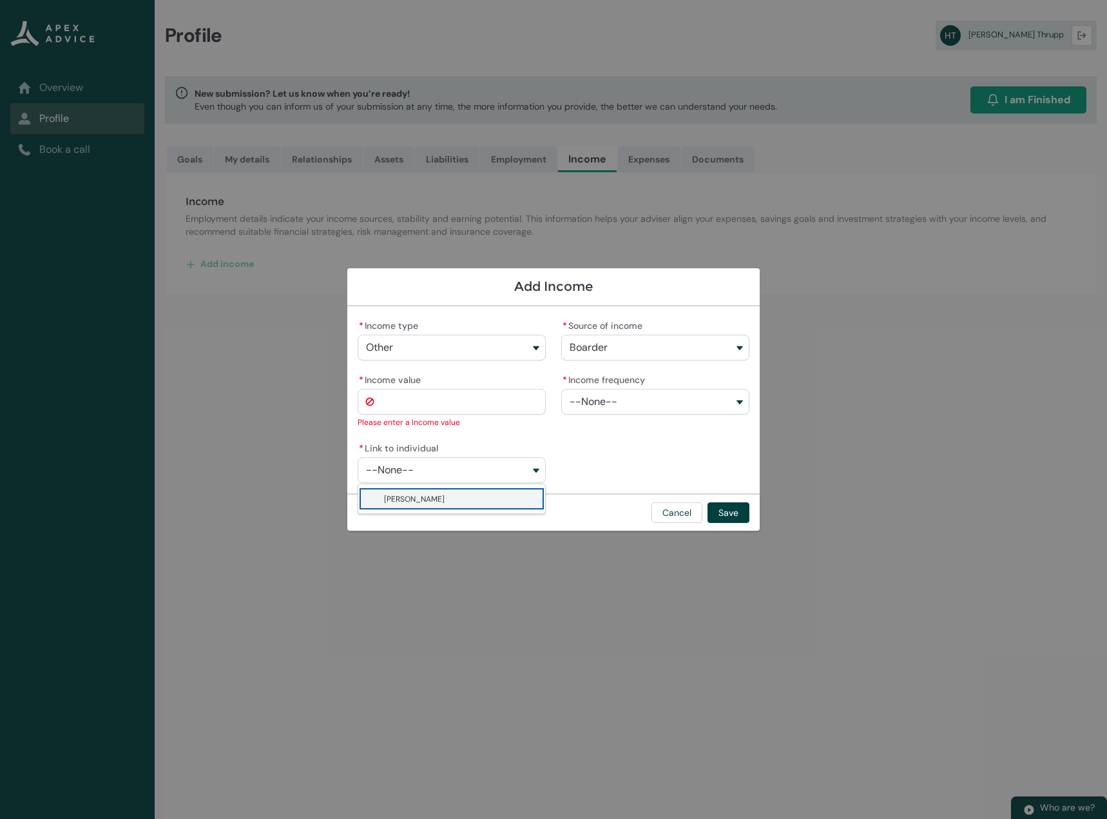
type lightning-combobox "001Q90000027iw4IAA"
click at [433, 393] on input "* Income value" at bounding box center [452, 402] width 188 height 26
drag, startPoint x: 465, startPoint y: 405, endPoint x: 387, endPoint y: 400, distance: 77.5
click at [387, 400] on input "* Income value" at bounding box center [452, 402] width 188 height 26
click at [594, 403] on span "--None--" at bounding box center [594, 402] width 48 height 12
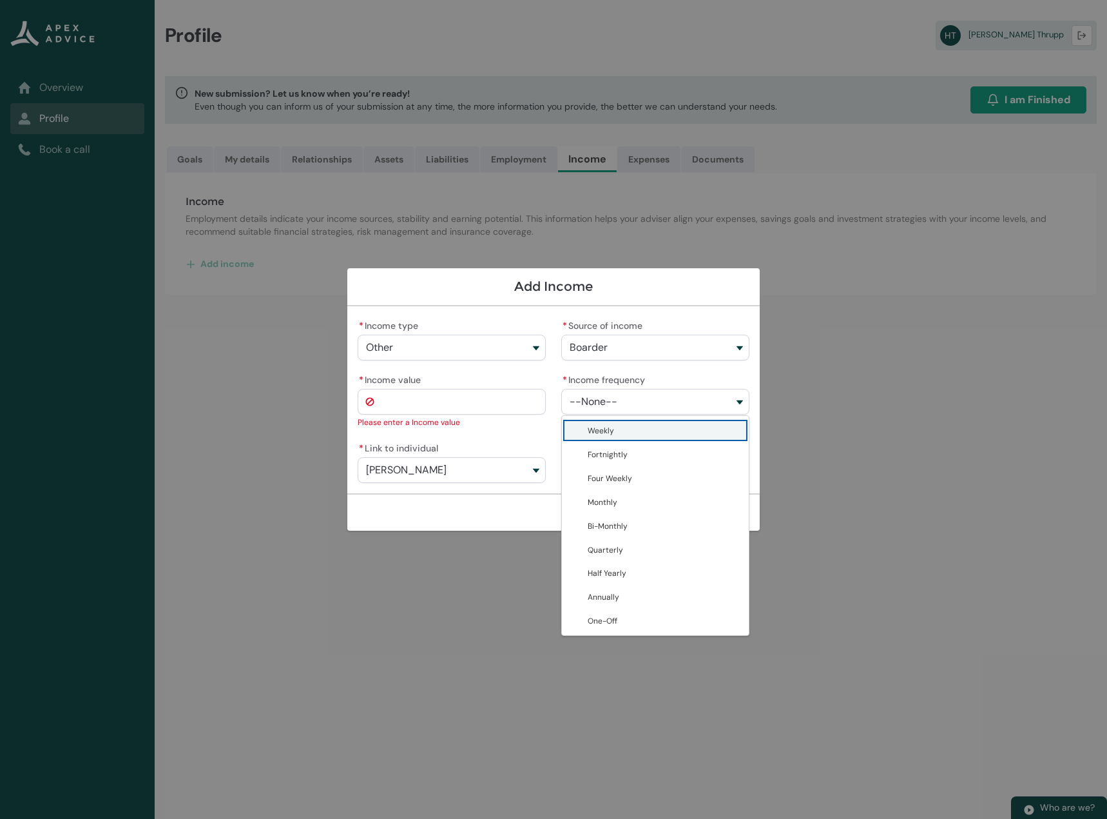
click at [625, 424] on span "Weekly" at bounding box center [664, 430] width 153 height 14
type lightning-combobox "Weekly"
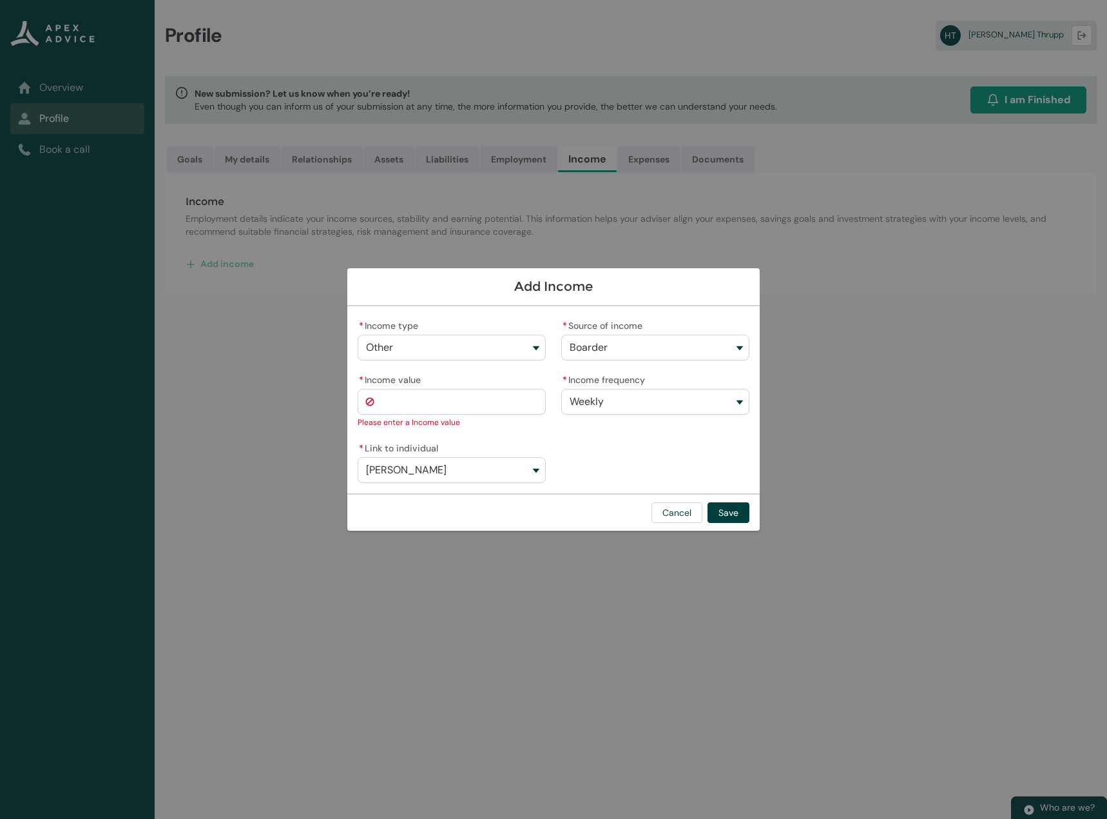
click at [482, 392] on input "* Income value" at bounding box center [452, 402] width 188 height 26
type lightning-primitive-input-simple "3"
type input "*"
type lightning-primitive-input-simple "35"
type input "**"
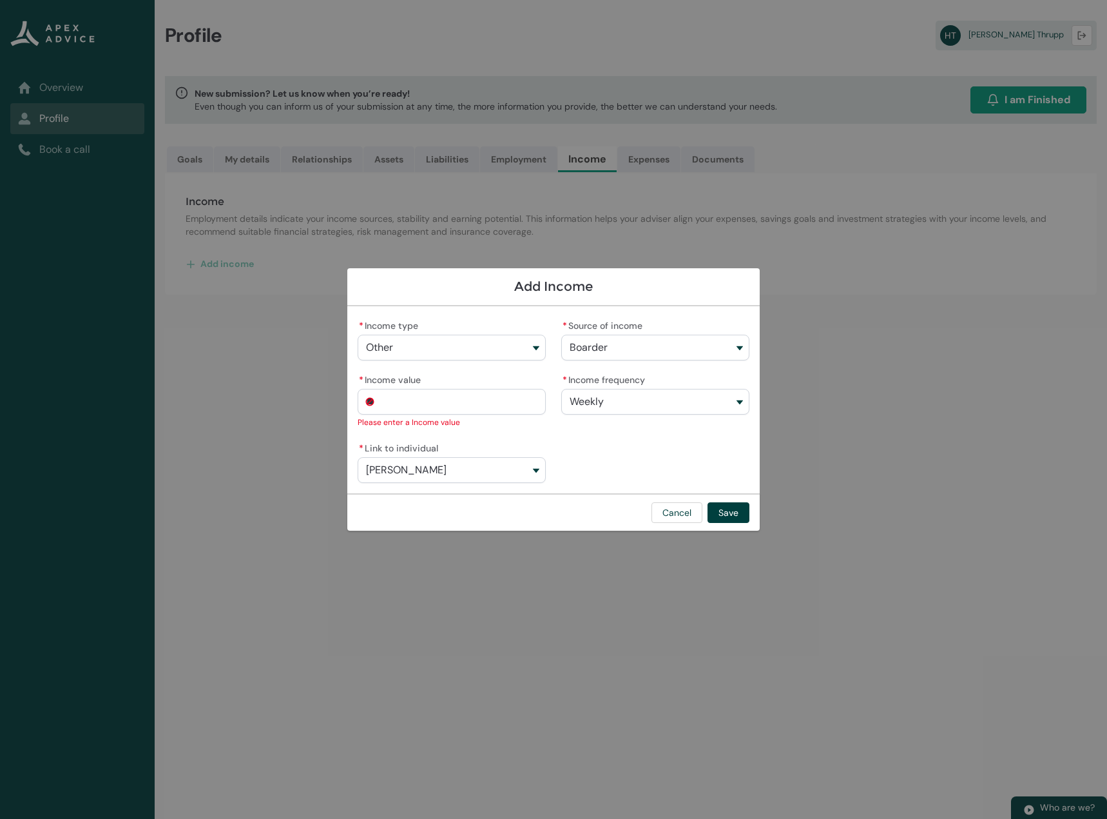
type lightning-primitive-input-simple "350"
click at [640, 477] on div "* Income type Other Employment Investment Property Other * Source of income Boa…" at bounding box center [553, 399] width 413 height 187
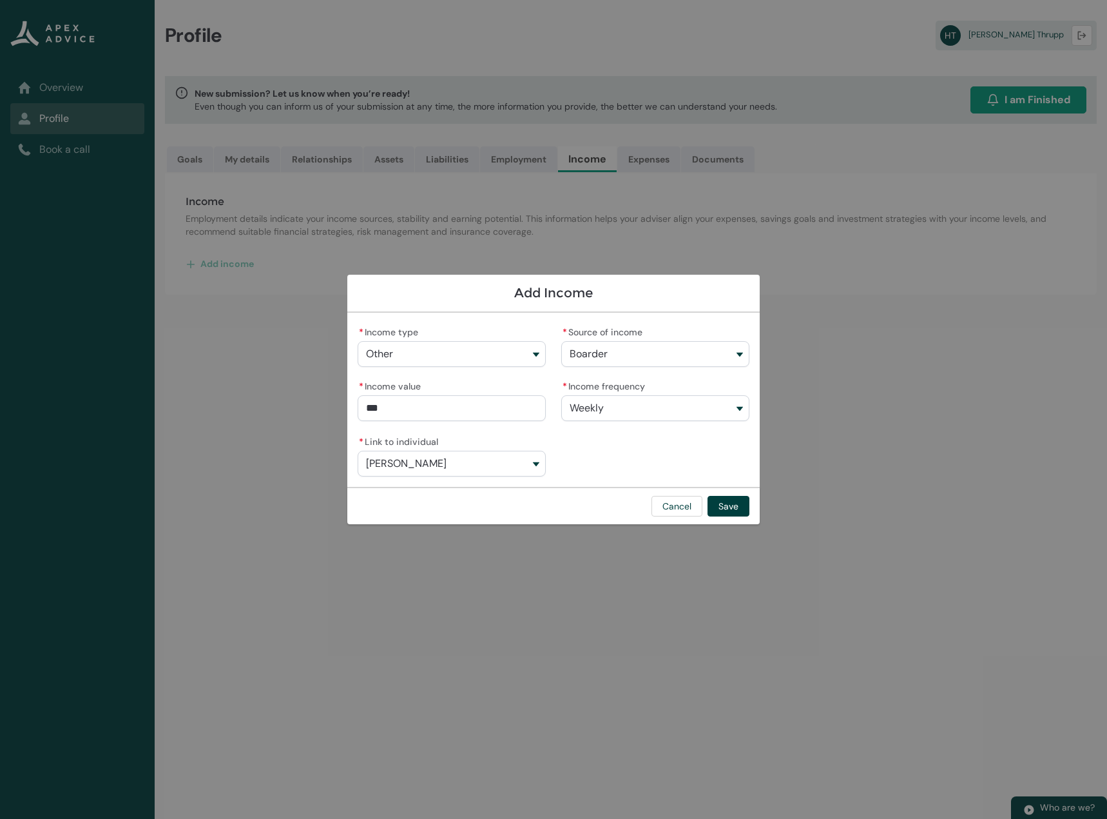
click at [449, 411] on input "***" at bounding box center [452, 408] width 188 height 26
type input "*******"
drag, startPoint x: 726, startPoint y: 506, endPoint x: 741, endPoint y: 344, distance: 163.2
click at [781, 384] on section "Add Income * Income type Other Employment Investment Property Other * Source of…" at bounding box center [553, 409] width 1107 height 819
click at [741, 342] on button "Boarder" at bounding box center [655, 354] width 188 height 26
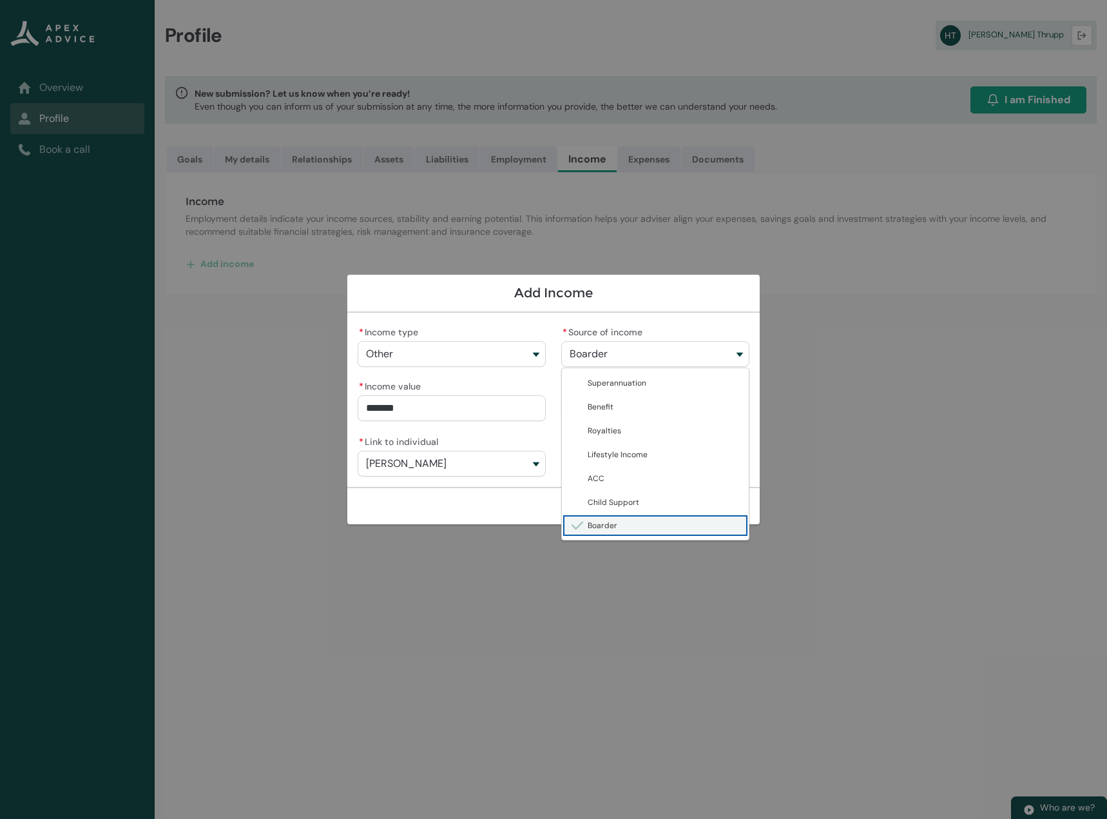
click at [740, 342] on button "Boarder" at bounding box center [655, 354] width 188 height 26
click at [734, 512] on button "Save" at bounding box center [729, 506] width 42 height 21
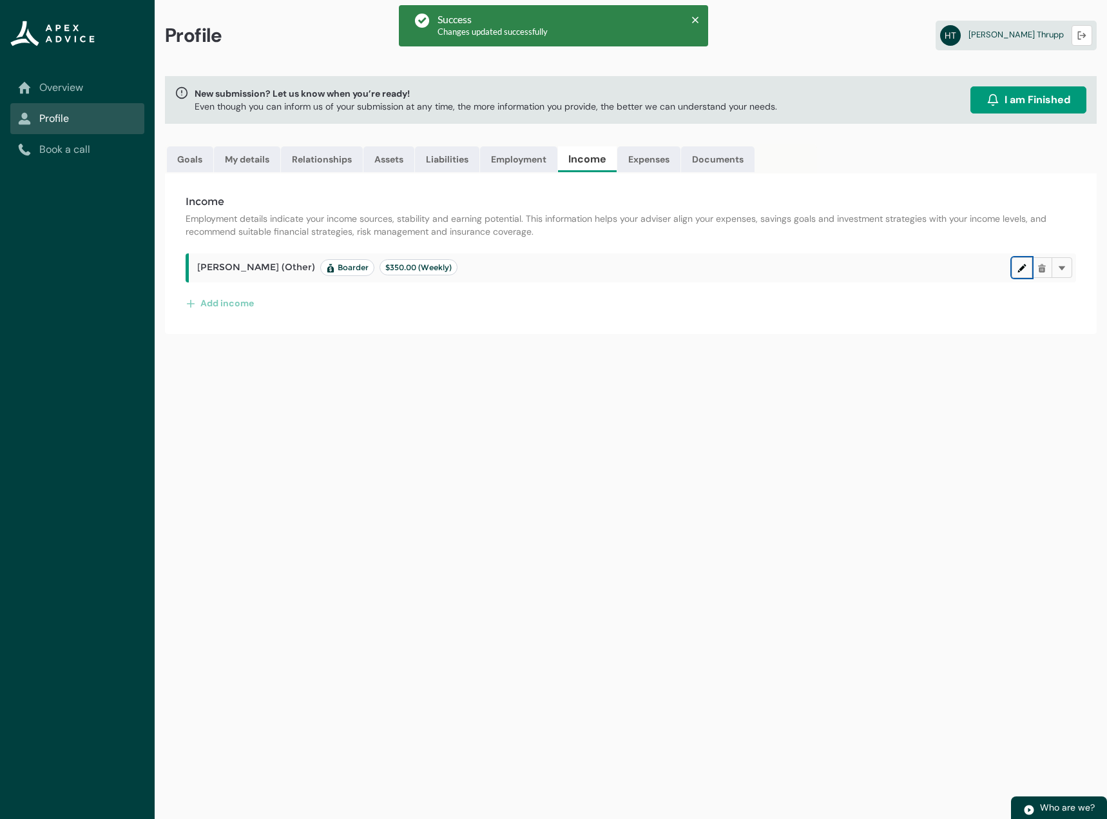
click at [1021, 267] on lightning-primitive-icon "button" at bounding box center [1022, 268] width 9 height 10
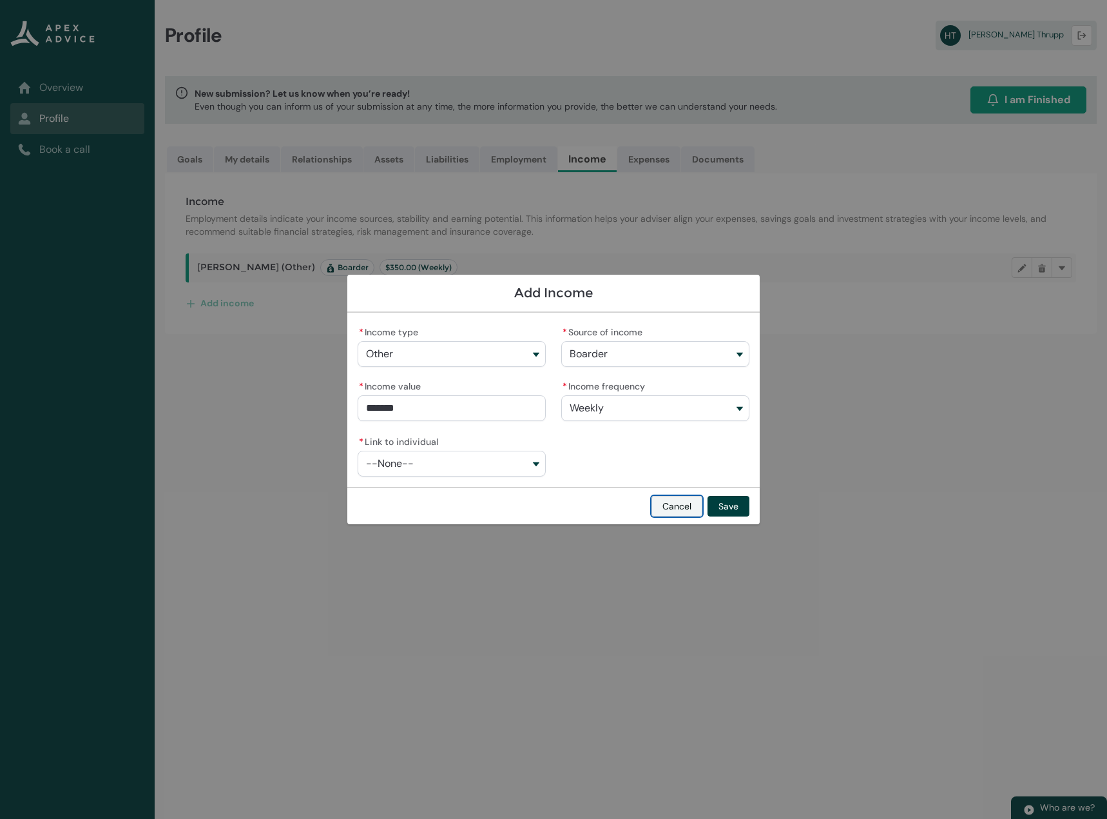
click at [682, 509] on button "Cancel" at bounding box center [677, 506] width 51 height 21
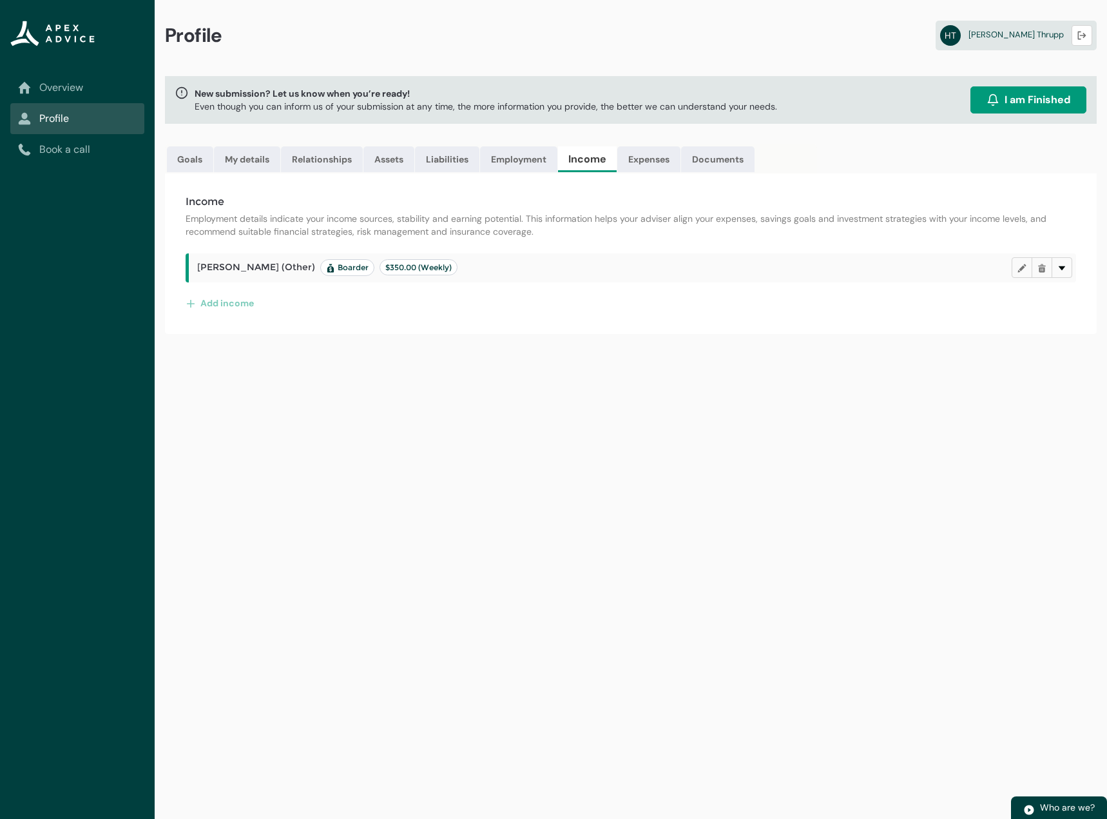
click at [1068, 267] on div "Harrison Thrupp (Other) Boarder $350.00 (Weekly) Edit Delete Delete" at bounding box center [633, 267] width 888 height 29
click at [1068, 268] on button "Delete" at bounding box center [1062, 267] width 21 height 21
drag, startPoint x: 259, startPoint y: 260, endPoint x: 249, endPoint y: 264, distance: 10.2
click at [258, 262] on span "Harrison Thrupp (Other) Boarder $350.00 (Weekly)" at bounding box center [327, 267] width 260 height 17
click at [247, 267] on span "Harrison Thrupp (Other) Boarder $350.00 (Weekly)" at bounding box center [327, 267] width 260 height 17
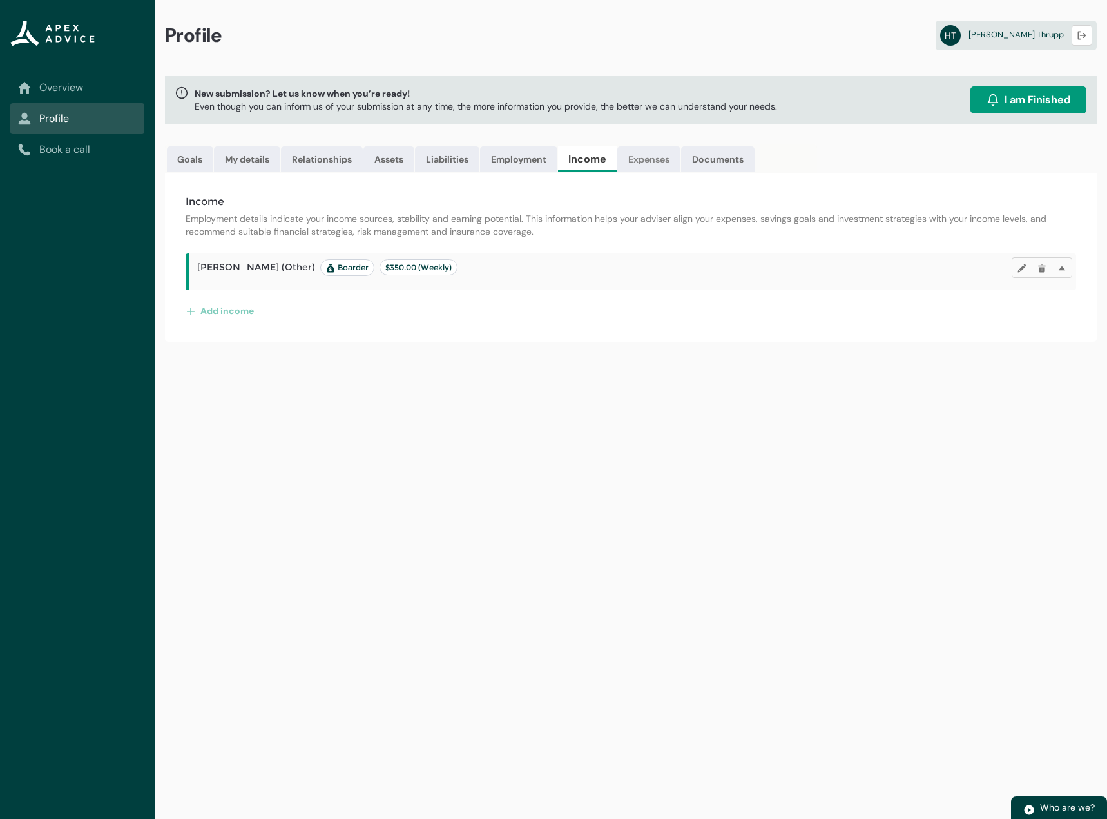
click at [644, 153] on link "Expenses" at bounding box center [649, 159] width 63 height 26
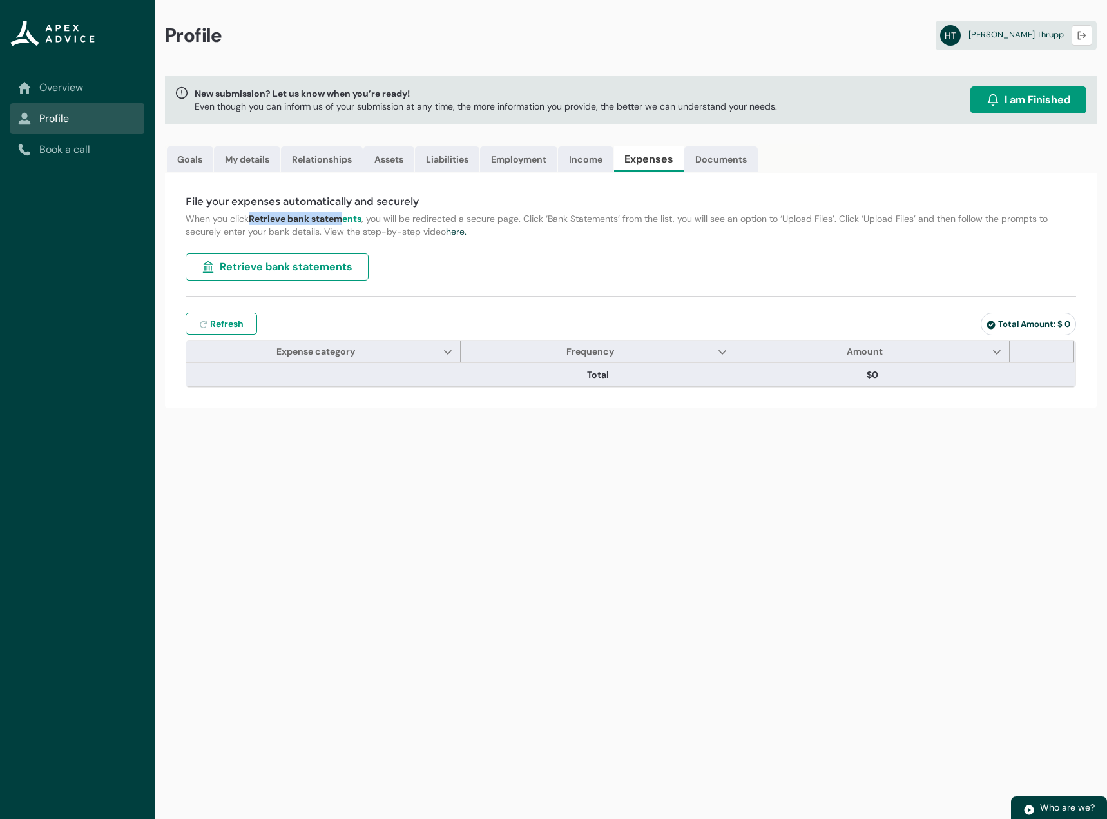
drag, startPoint x: 251, startPoint y: 219, endPoint x: 382, endPoint y: 226, distance: 131.7
click at [342, 220] on strong "Retrieve bank statements" at bounding box center [305, 219] width 113 height 12
click at [469, 233] on p "When you click Retrieve bank statements , you will be redirected a secure page.…" at bounding box center [631, 225] width 891 height 26
click at [733, 159] on link "Documents" at bounding box center [721, 159] width 73 height 26
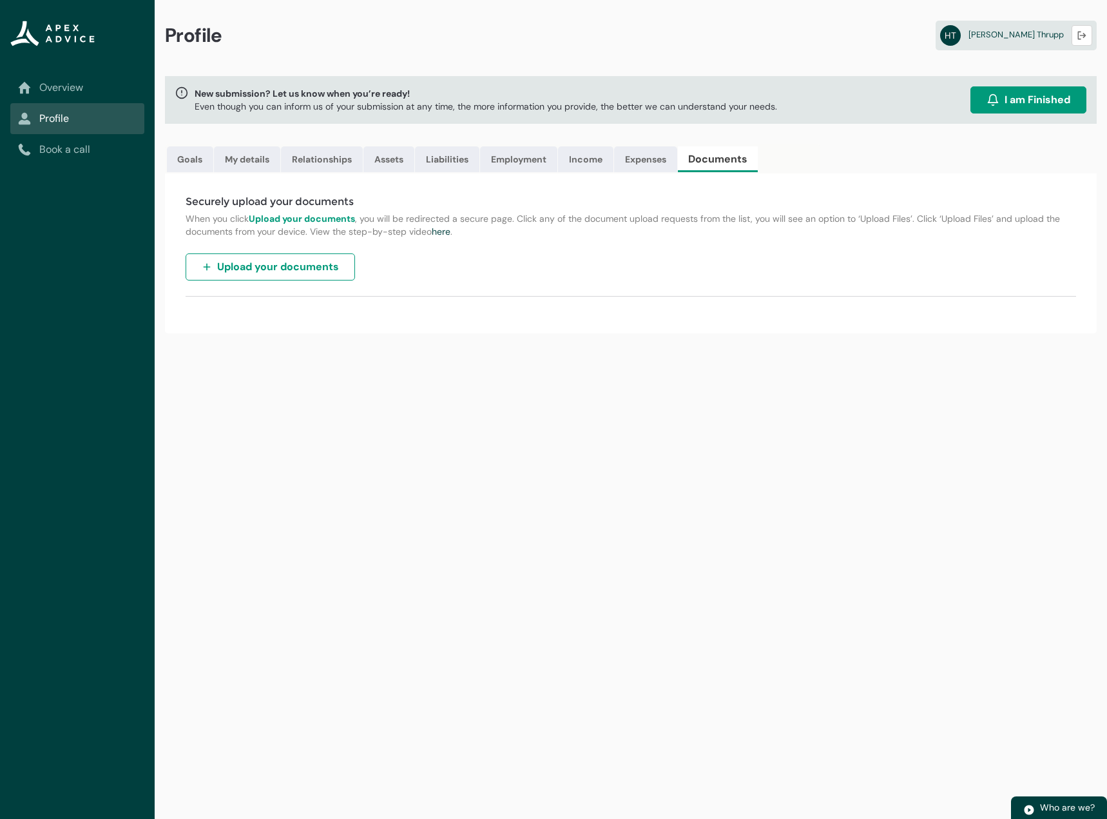
click at [278, 266] on span "Upload your documents" at bounding box center [278, 266] width 122 height 15
